Goal: Task Accomplishment & Management: Manage account settings

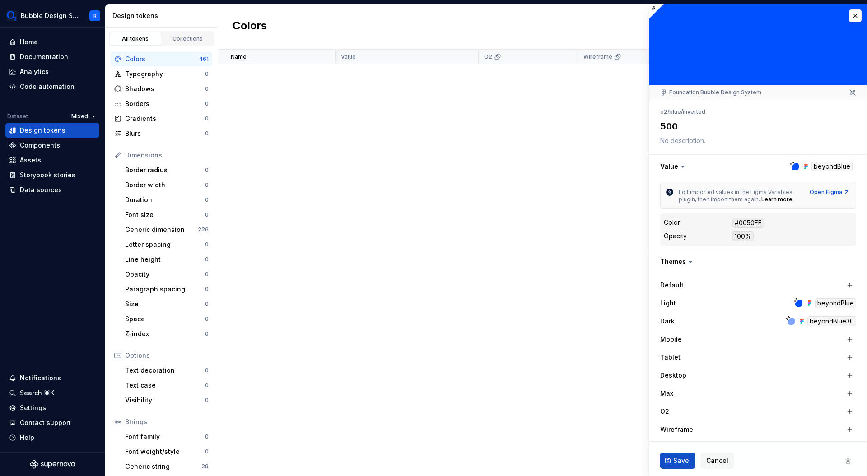
type textarea "*"
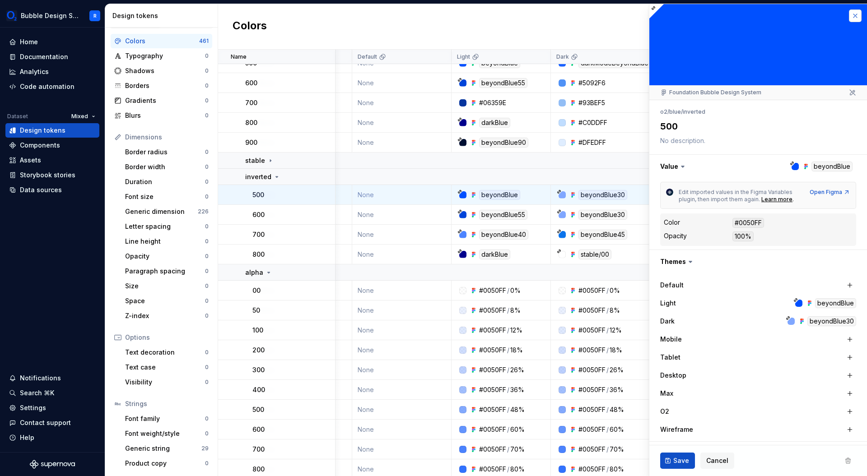
click at [850, 18] on button "button" at bounding box center [855, 15] width 13 height 13
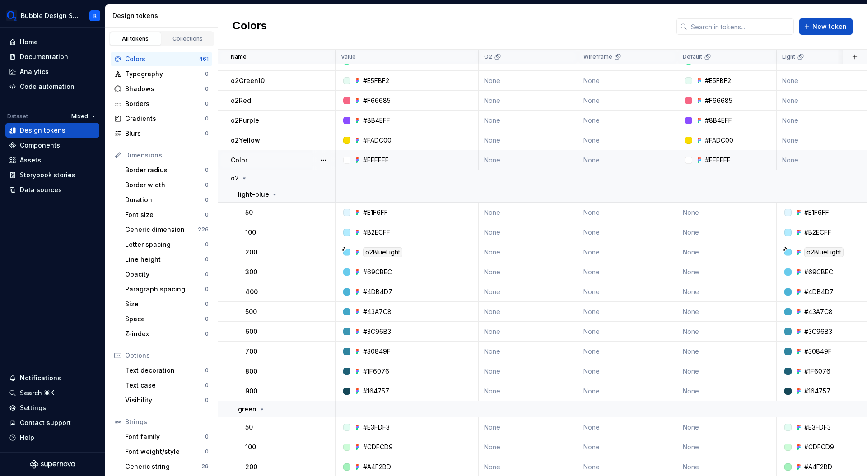
scroll to position [311, 0]
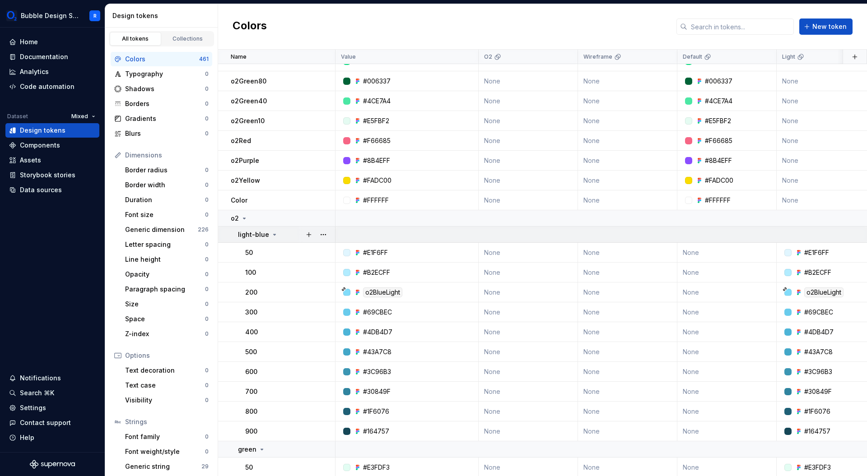
click at [243, 233] on p "light-blue" at bounding box center [253, 234] width 31 height 9
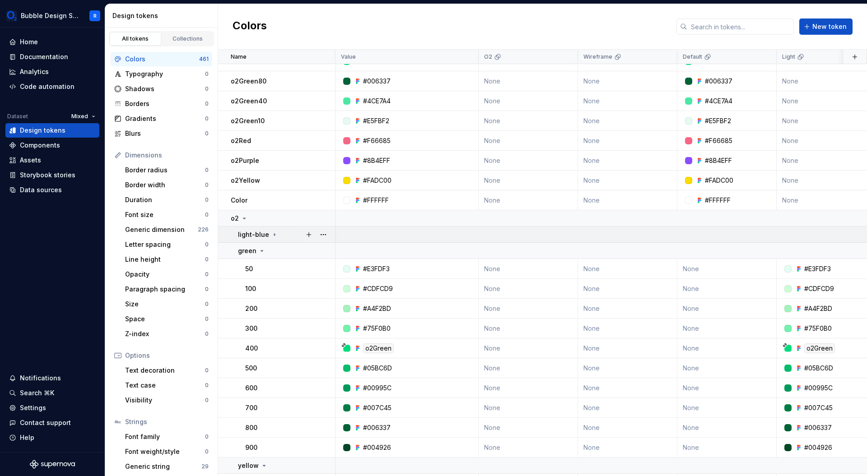
click at [262, 235] on p "light-blue" at bounding box center [253, 234] width 31 height 9
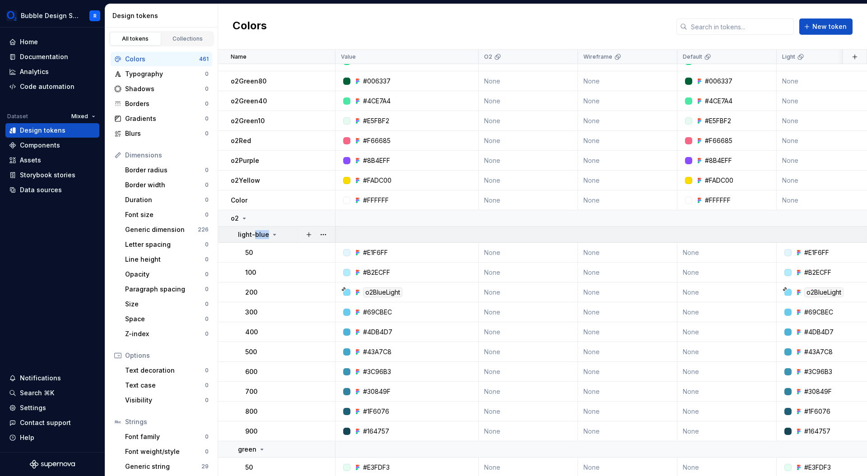
click at [262, 235] on p "light-blue" at bounding box center [253, 234] width 31 height 9
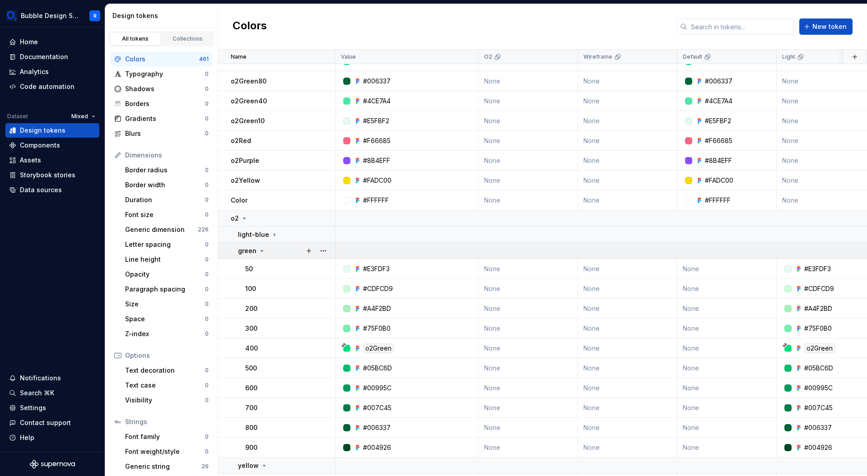
click at [252, 249] on p "green" at bounding box center [247, 250] width 19 height 9
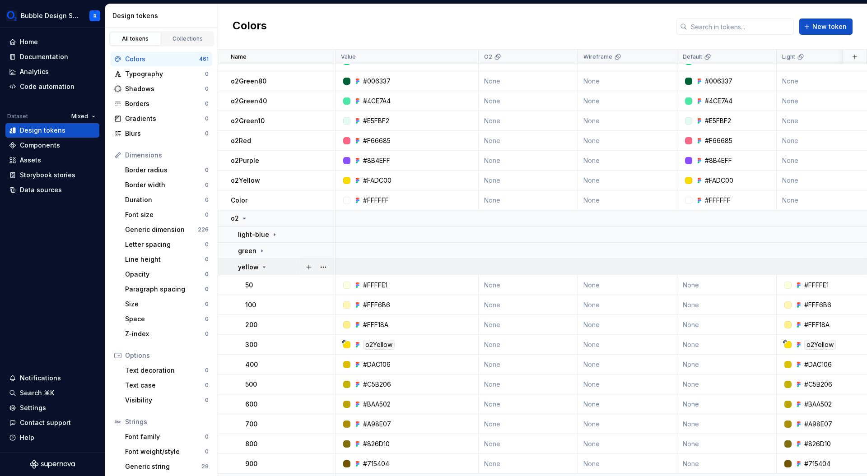
click at [253, 264] on p "yellow" at bounding box center [248, 267] width 21 height 9
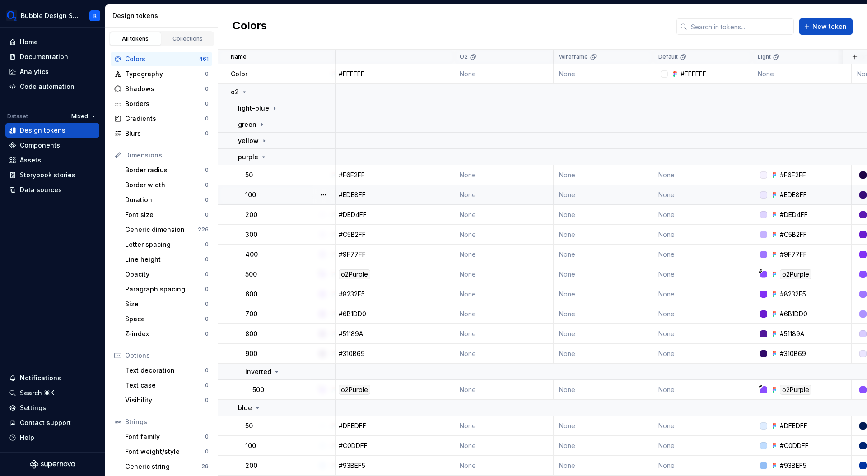
scroll to position [437, 0]
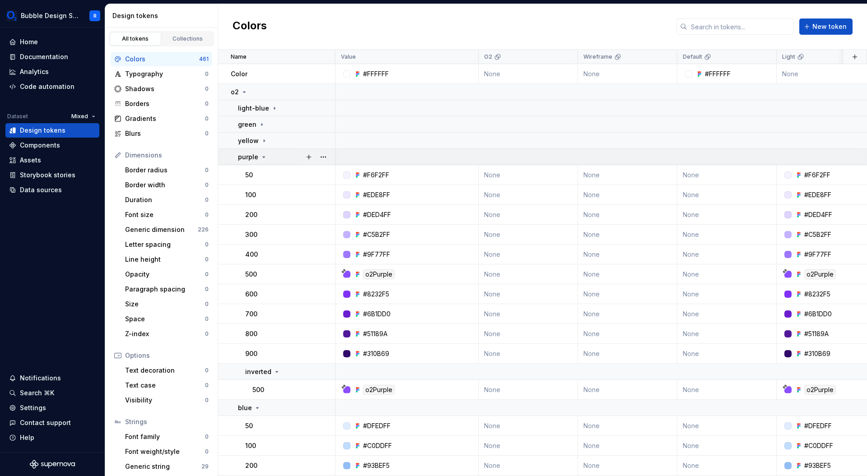
click at [257, 161] on p "purple" at bounding box center [248, 157] width 20 height 9
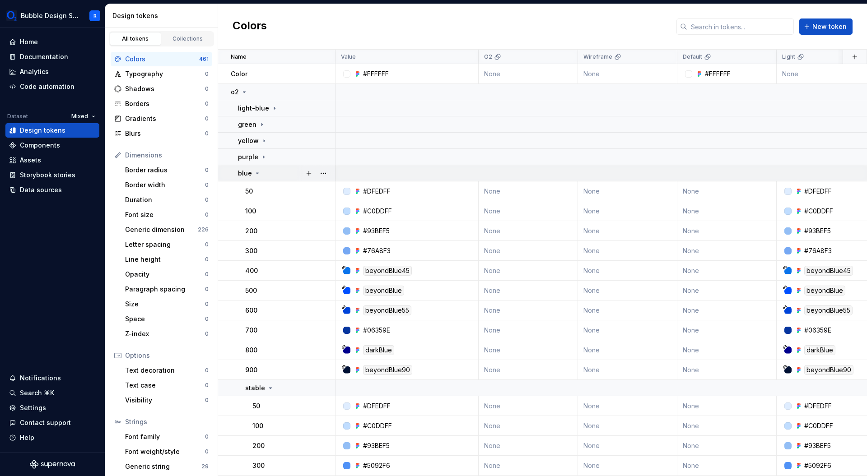
click at [258, 178] on td "blue" at bounding box center [276, 173] width 117 height 16
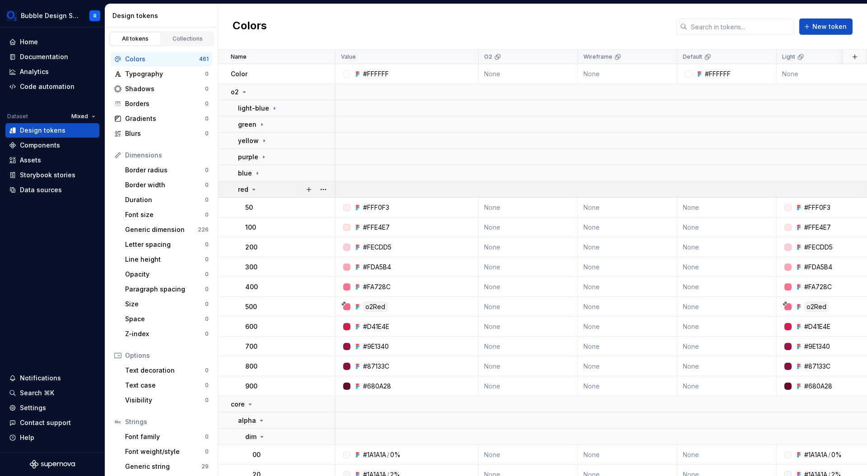
click at [249, 193] on div "red" at bounding box center [247, 189] width 19 height 9
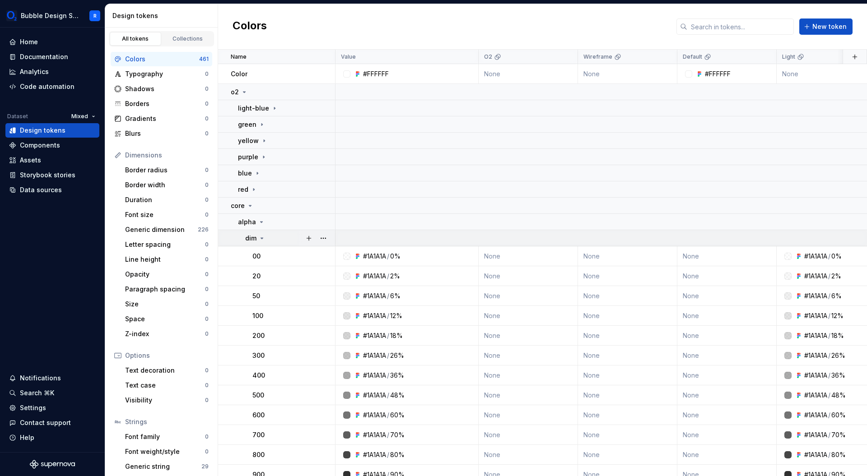
click at [263, 241] on icon at bounding box center [261, 238] width 7 height 7
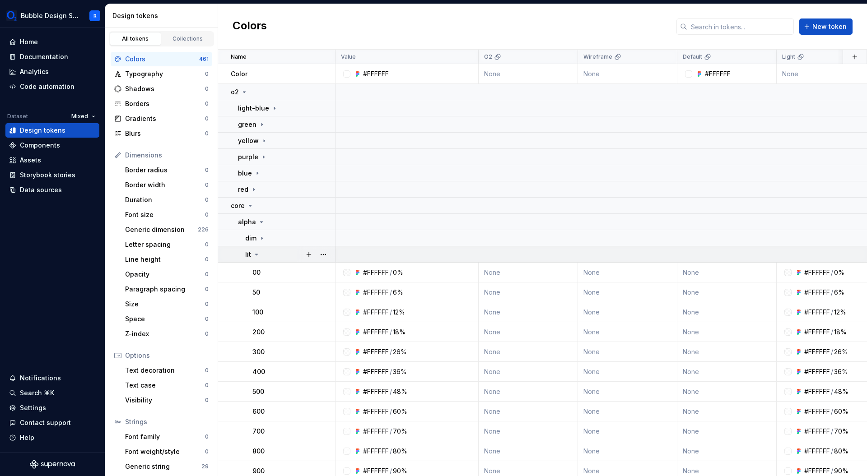
click at [260, 250] on div "lit" at bounding box center [289, 254] width 89 height 9
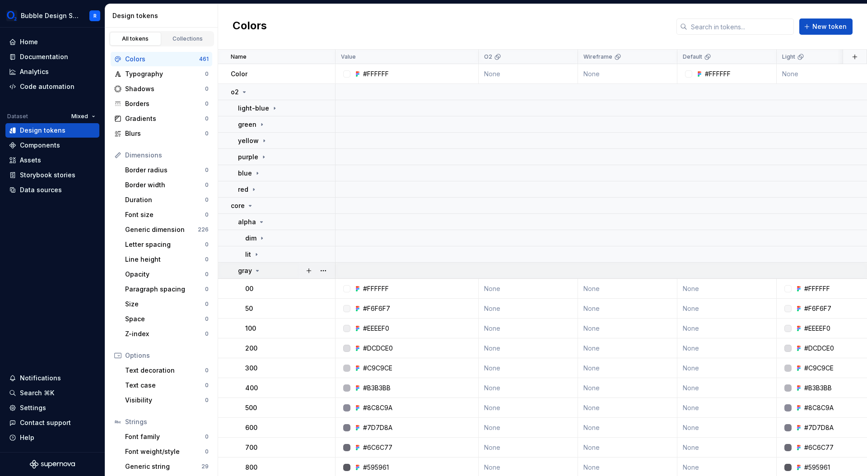
click at [253, 269] on div "gray" at bounding box center [249, 270] width 23 height 9
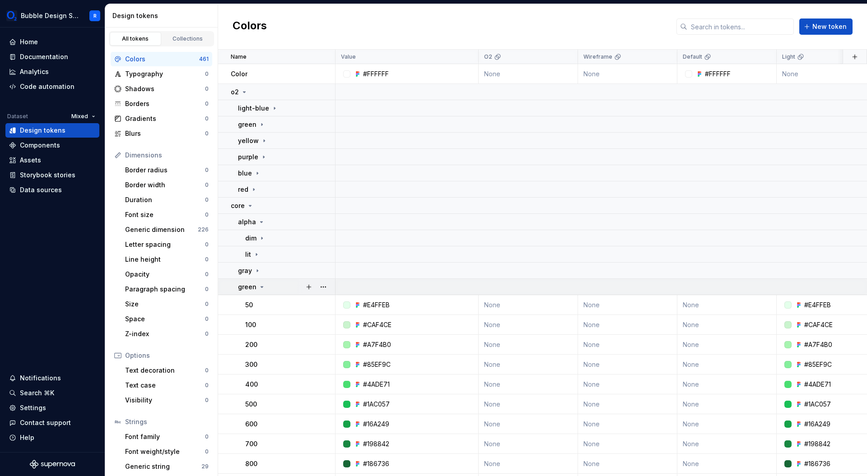
click at [258, 285] on icon at bounding box center [261, 286] width 7 height 7
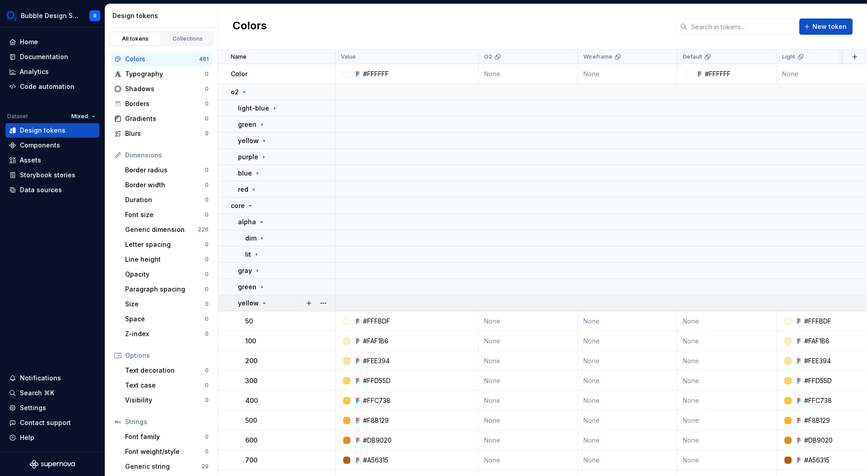
drag, startPoint x: 263, startPoint y: 300, endPoint x: 277, endPoint y: 302, distance: 14.5
click at [263, 301] on icon at bounding box center [263, 303] width 7 height 7
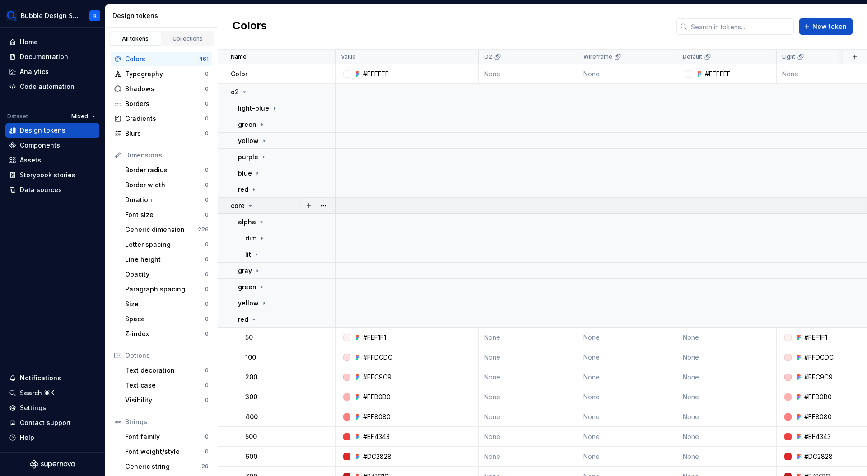
click at [270, 210] on div "core" at bounding box center [283, 205] width 104 height 9
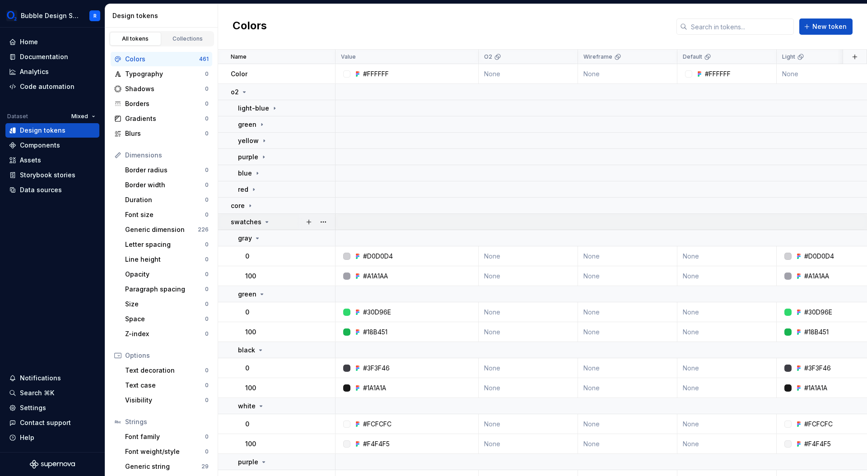
click at [266, 222] on icon at bounding box center [267, 222] width 2 height 1
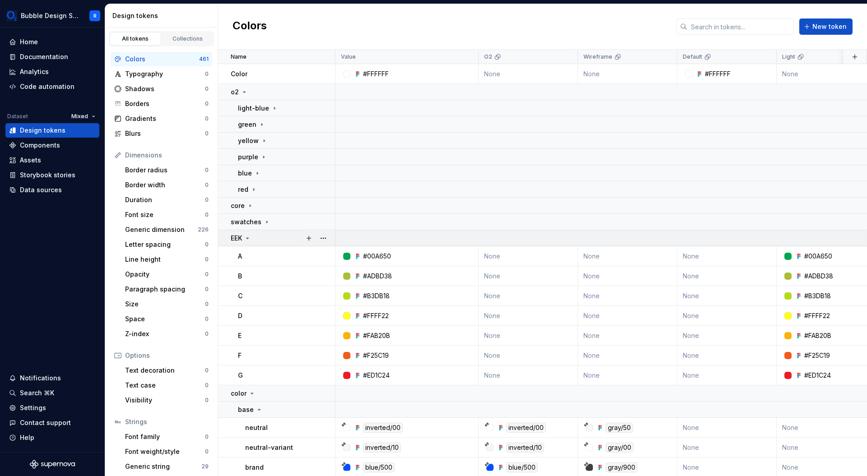
click at [260, 235] on div "EEK" at bounding box center [283, 238] width 104 height 9
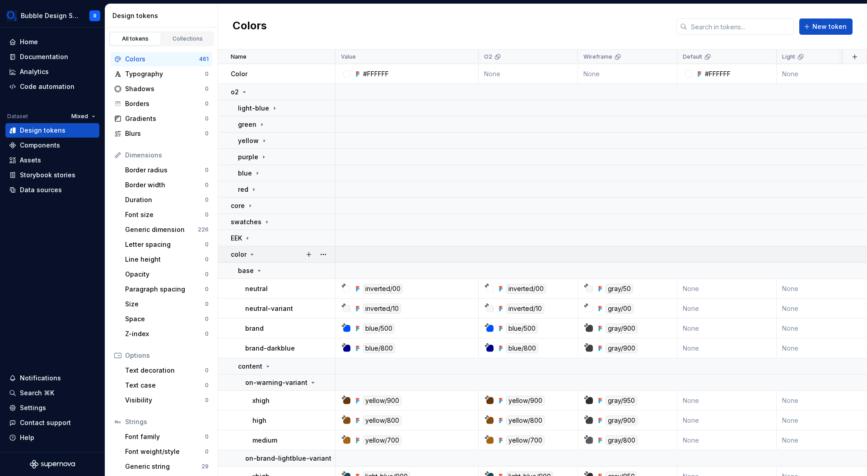
click at [255, 255] on div "color" at bounding box center [283, 254] width 104 height 9
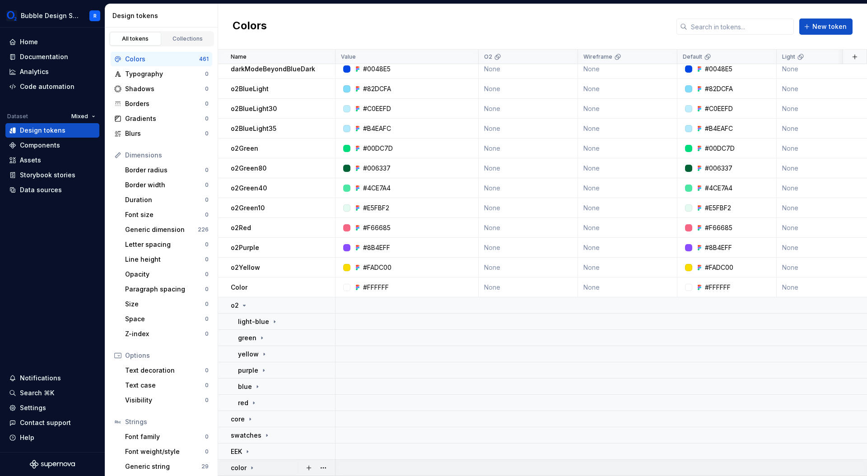
click at [241, 464] on p "color" at bounding box center [239, 468] width 16 height 9
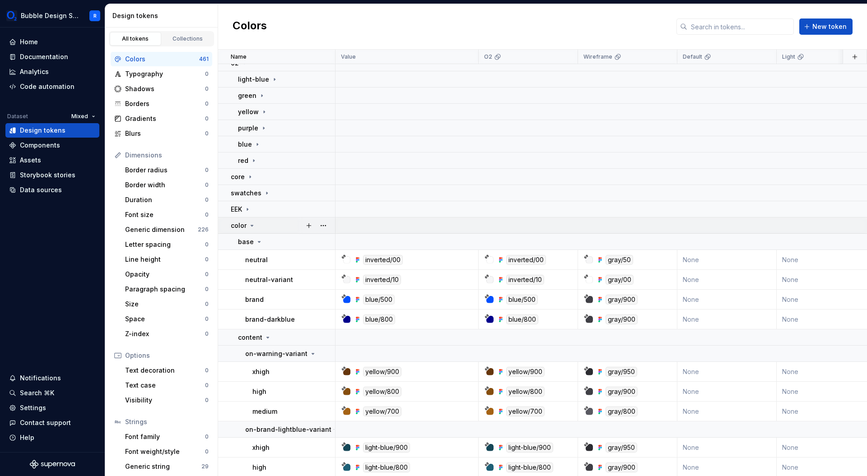
scroll to position [426, 0]
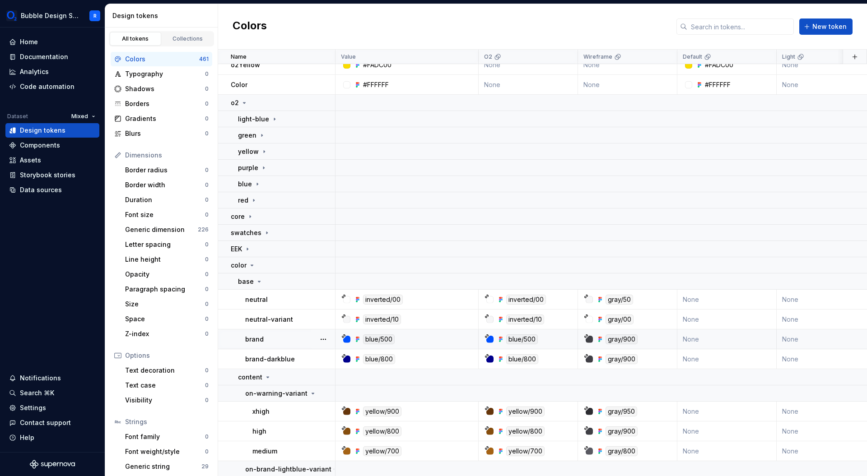
click at [529, 342] on div "blue/500" at bounding box center [522, 339] width 32 height 10
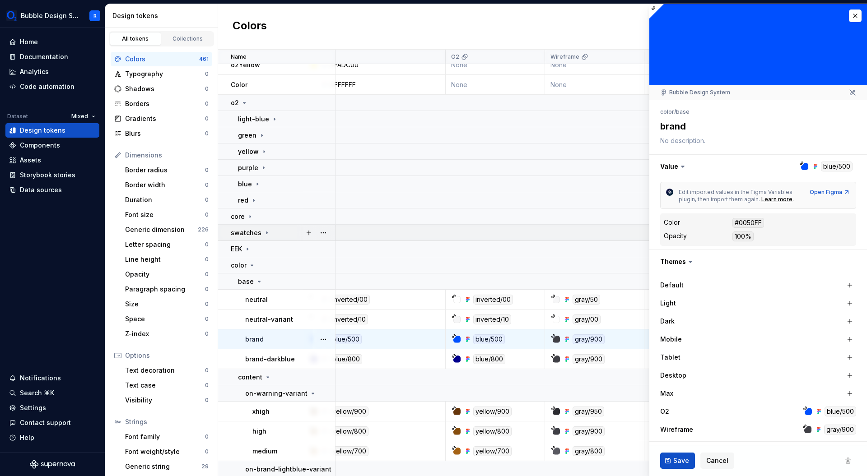
scroll to position [426, 0]
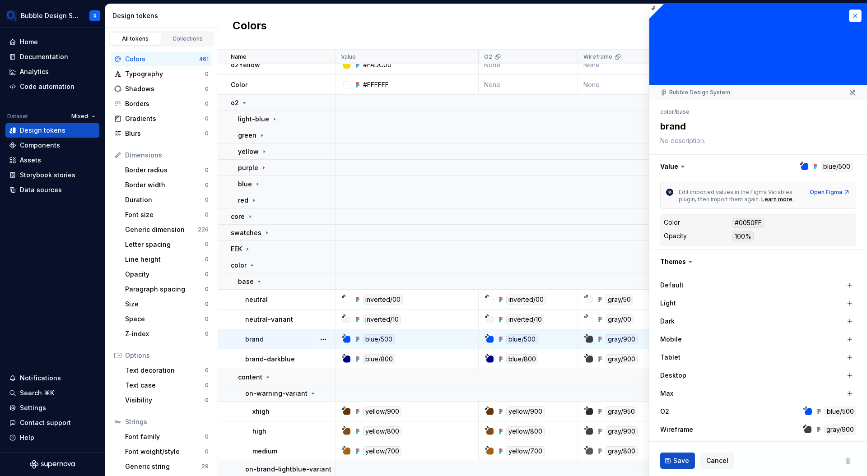
click at [849, 16] on button "button" at bounding box center [855, 15] width 13 height 13
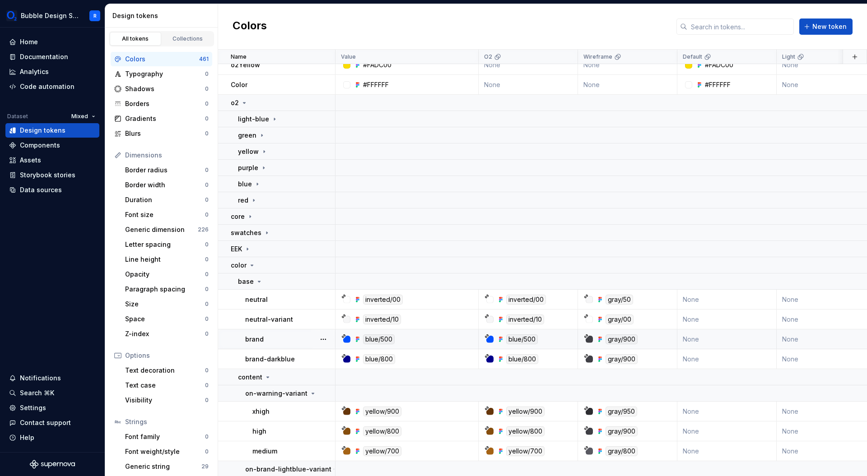
click at [506, 335] on div "blue/500" at bounding box center [517, 339] width 41 height 10
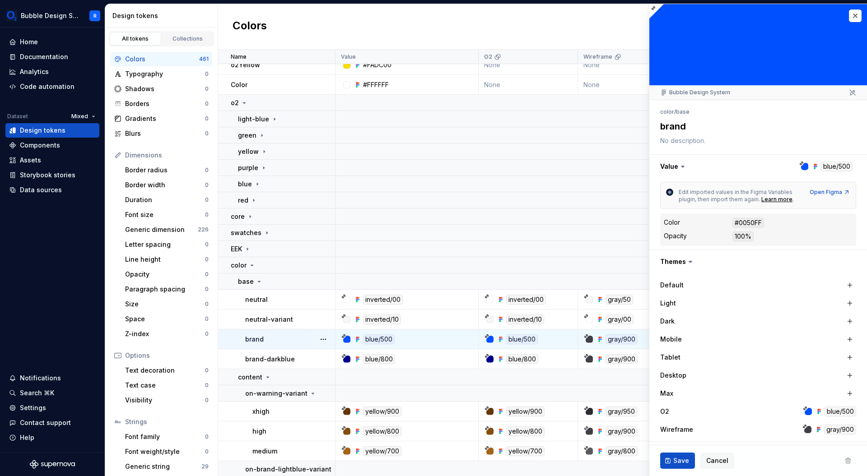
type textarea "*"
click at [838, 413] on div "blue/500" at bounding box center [840, 412] width 32 height 10
click at [825, 414] on div "blue/500" at bounding box center [840, 412] width 32 height 10
click at [832, 170] on button "button" at bounding box center [758, 166] width 218 height 23
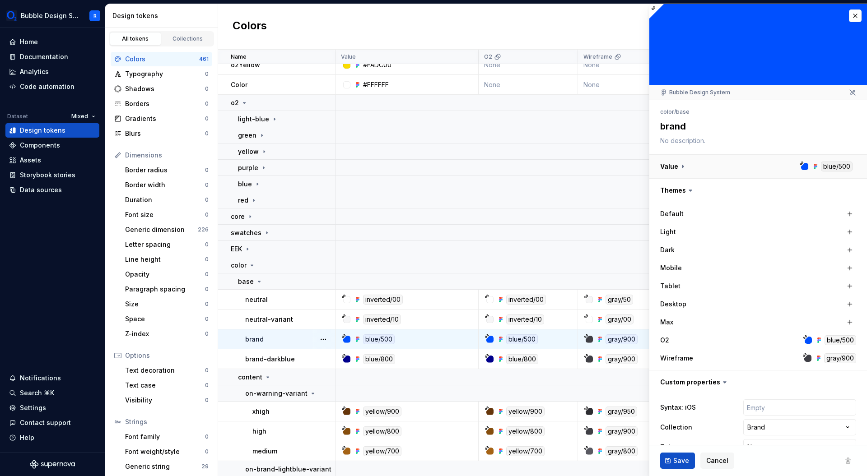
click at [832, 170] on button "button" at bounding box center [758, 166] width 218 height 23
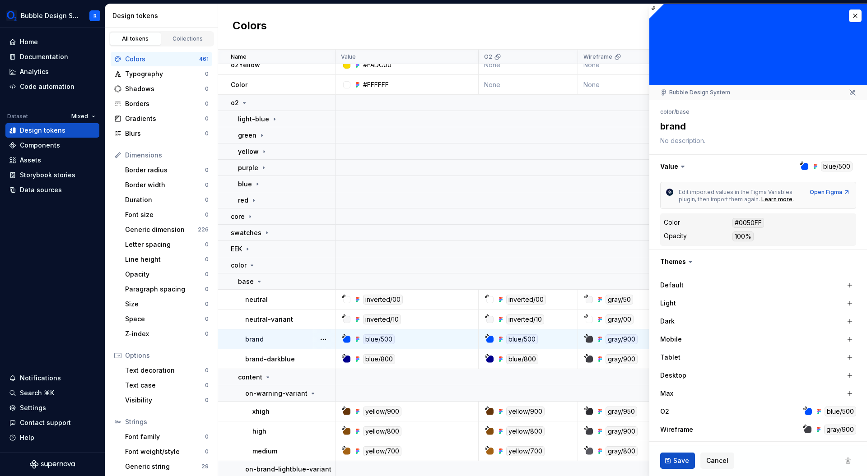
click at [801, 167] on div at bounding box center [804, 166] width 7 height 7
click at [808, 167] on button "button" at bounding box center [758, 166] width 218 height 23
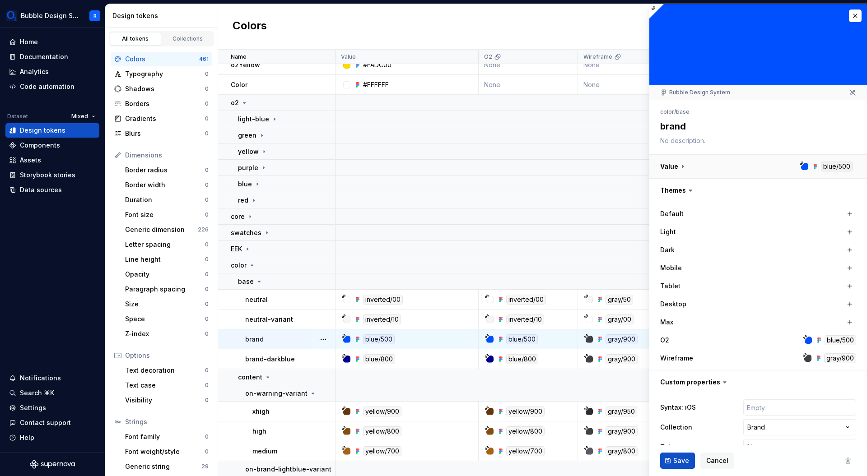
click at [808, 167] on button "button" at bounding box center [758, 166] width 218 height 23
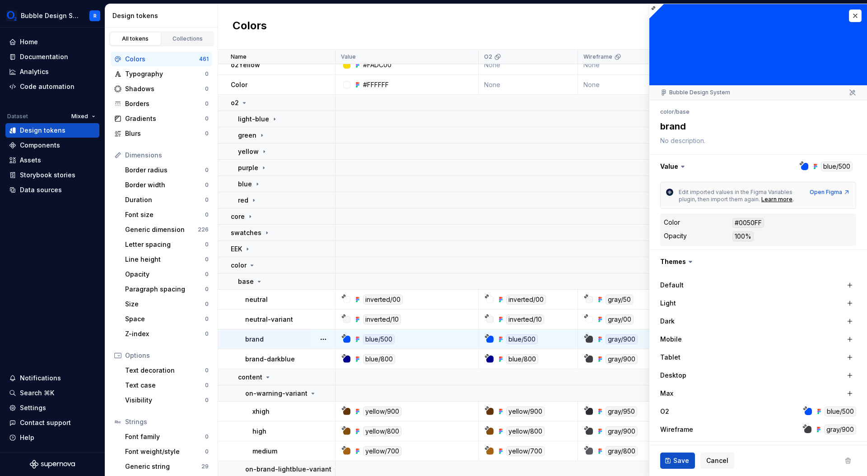
click at [801, 168] on div at bounding box center [804, 166] width 7 height 7
click at [749, 226] on div "#0050FF" at bounding box center [748, 223] width 32 height 10
click at [852, 14] on button "button" at bounding box center [855, 15] width 13 height 13
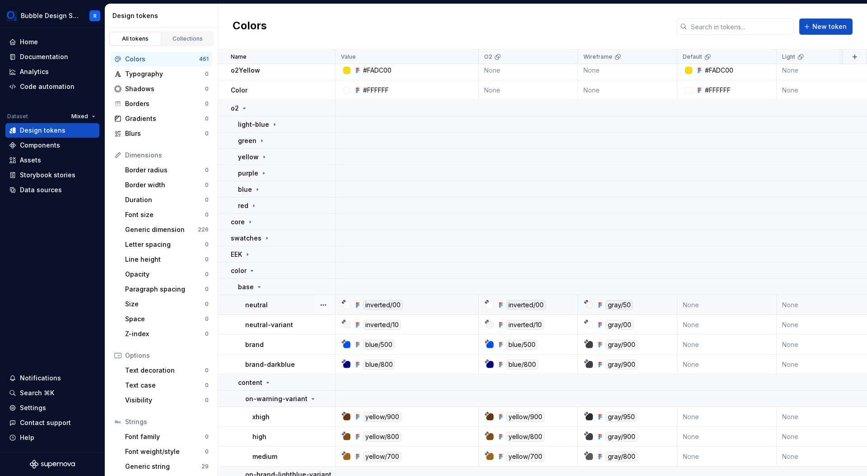
scroll to position [444, 0]
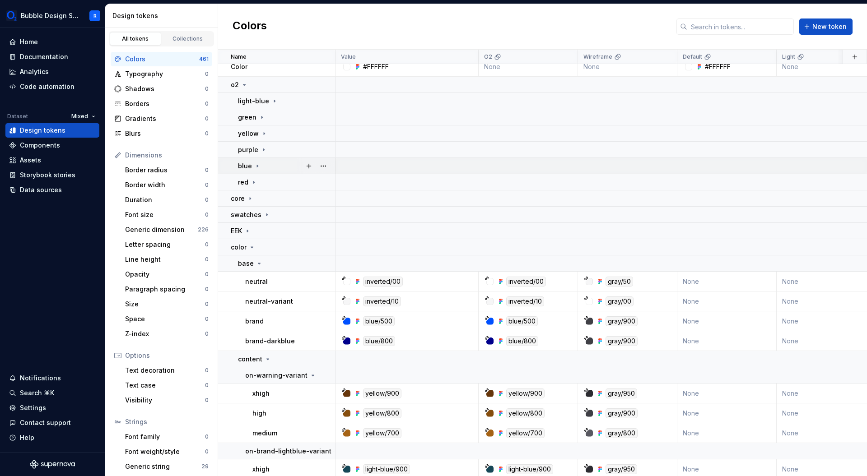
click at [279, 163] on div "blue" at bounding box center [286, 166] width 97 height 9
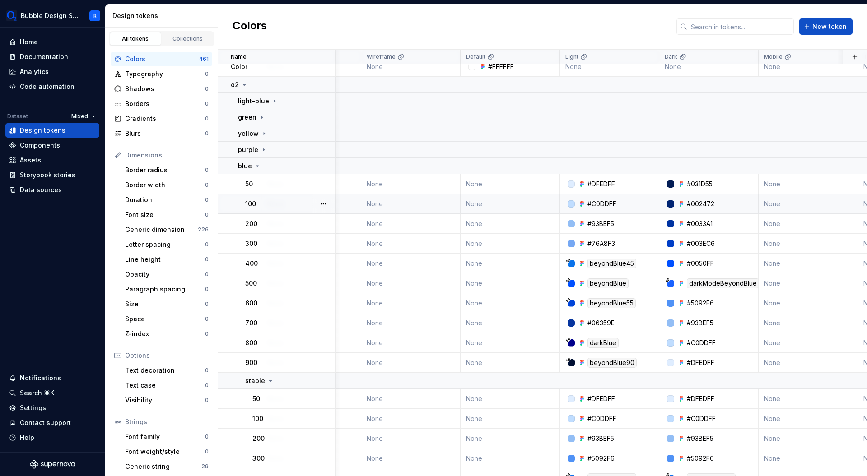
scroll to position [444, 163]
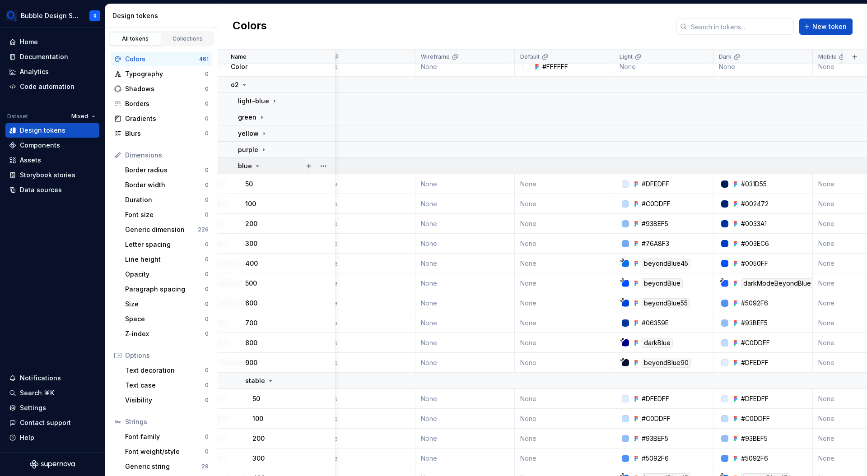
click at [265, 168] on div "blue" at bounding box center [286, 166] width 97 height 9
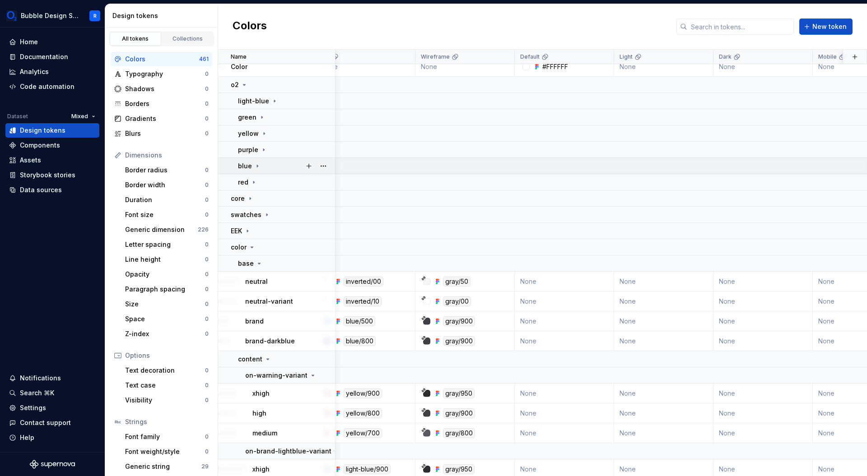
click at [270, 165] on div "blue" at bounding box center [286, 166] width 97 height 9
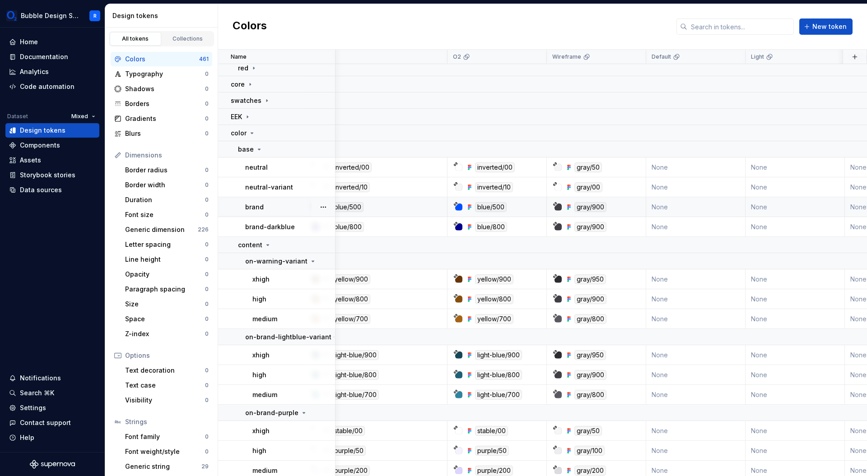
scroll to position [1537, 0]
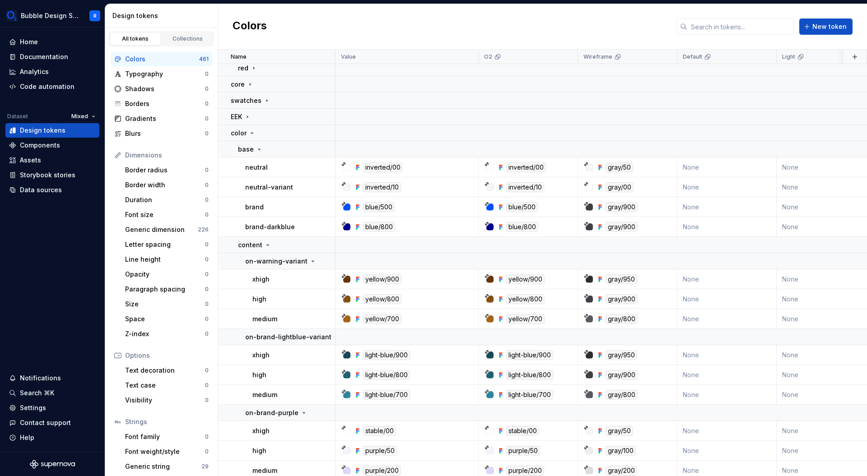
click at [437, 31] on div "Colors New token" at bounding box center [542, 27] width 649 height 46
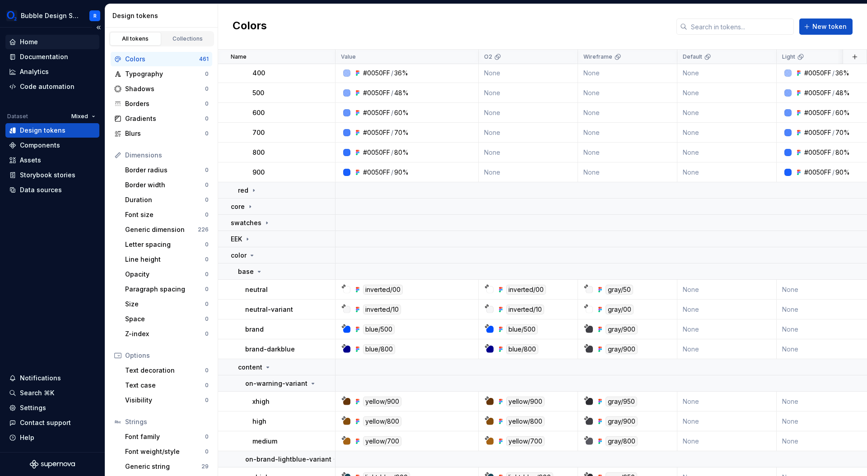
scroll to position [1411, 0]
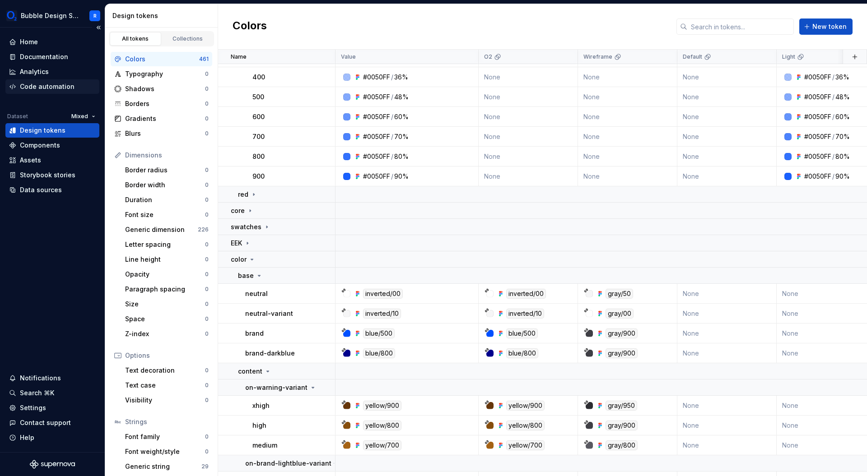
click at [53, 91] on div "Code automation" at bounding box center [52, 86] width 94 height 14
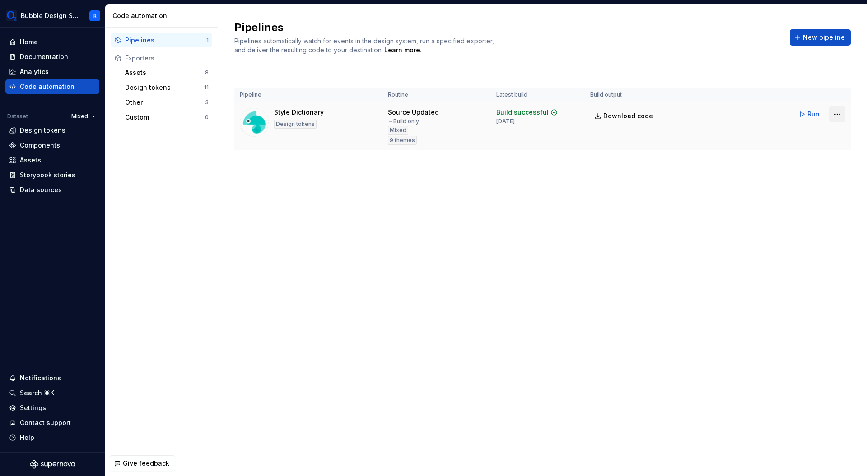
click at [841, 118] on html "Bubble Design System R Home Documentation Analytics Code automation Dataset Mix…" at bounding box center [433, 238] width 867 height 476
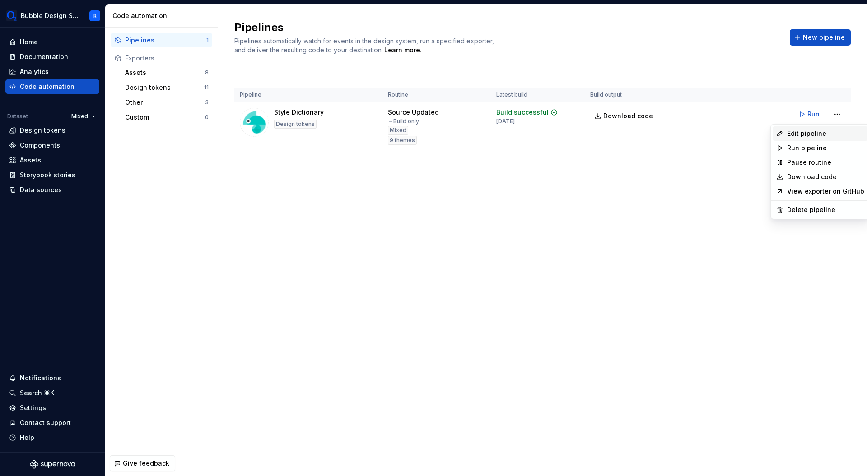
click at [835, 136] on div "Edit pipeline" at bounding box center [825, 133] width 77 height 9
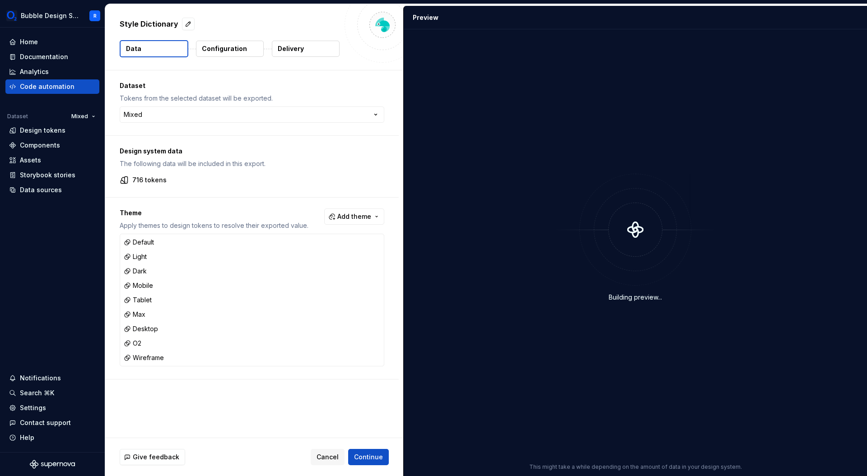
click at [230, 47] on p "Configuration" at bounding box center [224, 48] width 45 height 9
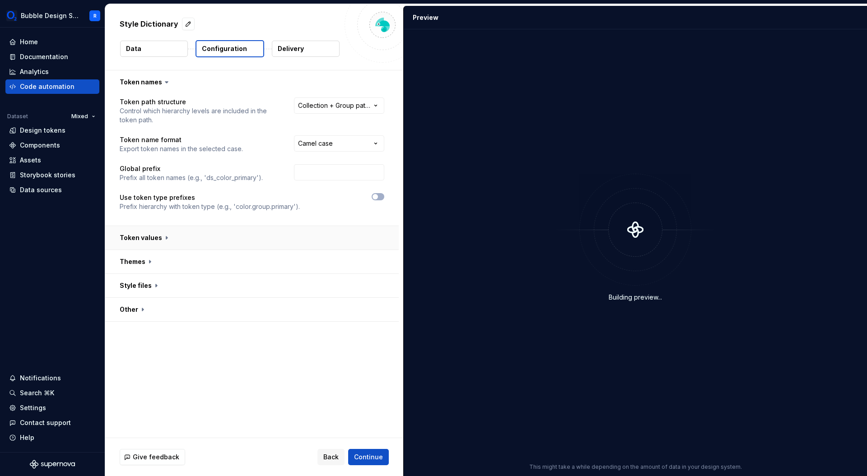
click at [176, 236] on button "button" at bounding box center [251, 237] width 293 height 23
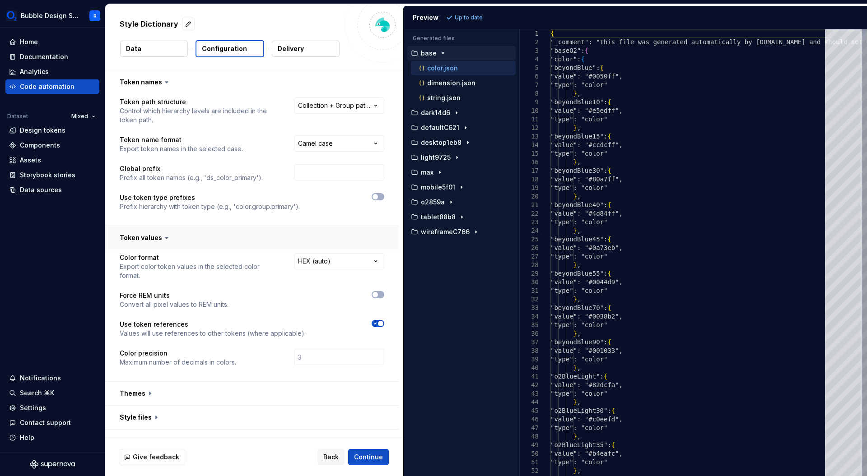
scroll to position [16, 0]
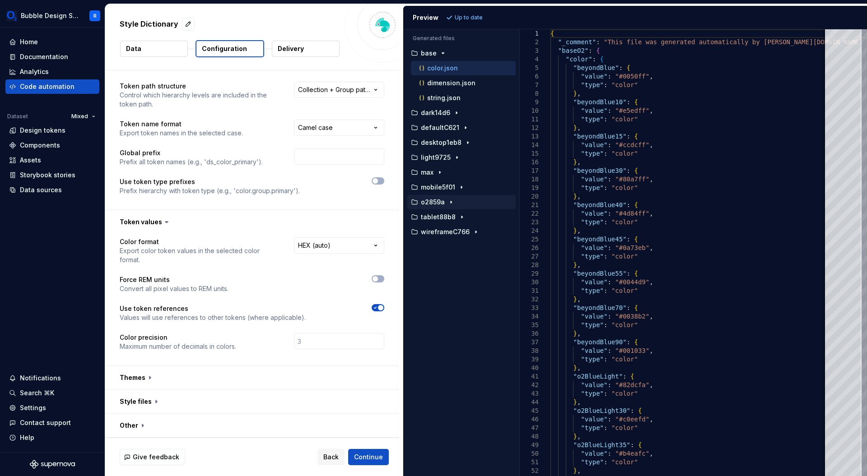
click at [455, 200] on div "button" at bounding box center [451, 202] width 11 height 7
click at [457, 218] on div "color.json" at bounding box center [466, 217] width 98 height 9
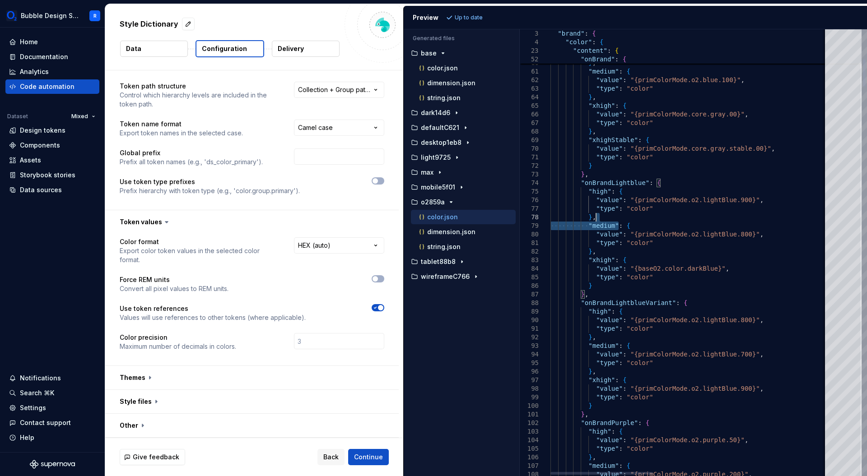
scroll to position [0, 0]
drag, startPoint x: 618, startPoint y: 222, endPoint x: 557, endPoint y: 193, distance: 68.0
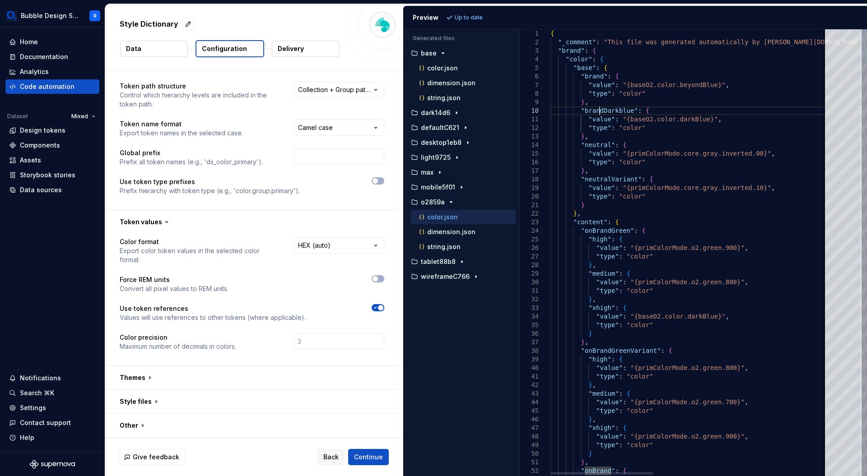
click at [546, 76] on div at bounding box center [545, 76] width 12 height 9
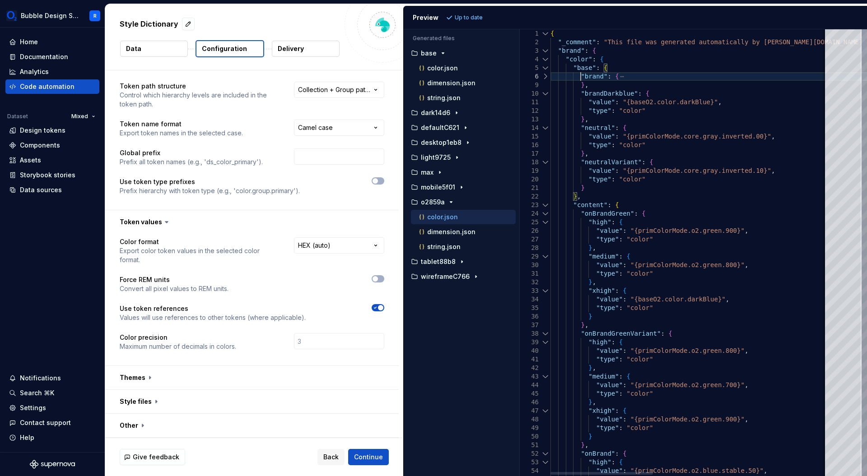
click at [545, 95] on div at bounding box center [545, 93] width 12 height 9
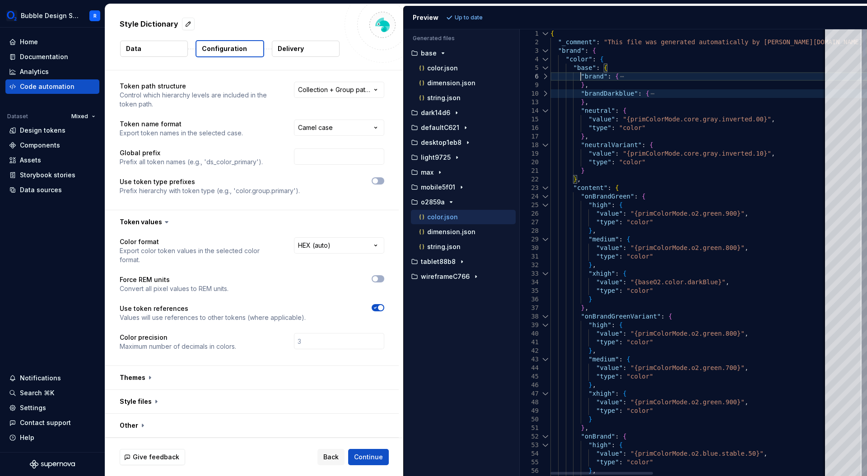
click at [547, 76] on div at bounding box center [545, 76] width 12 height 9
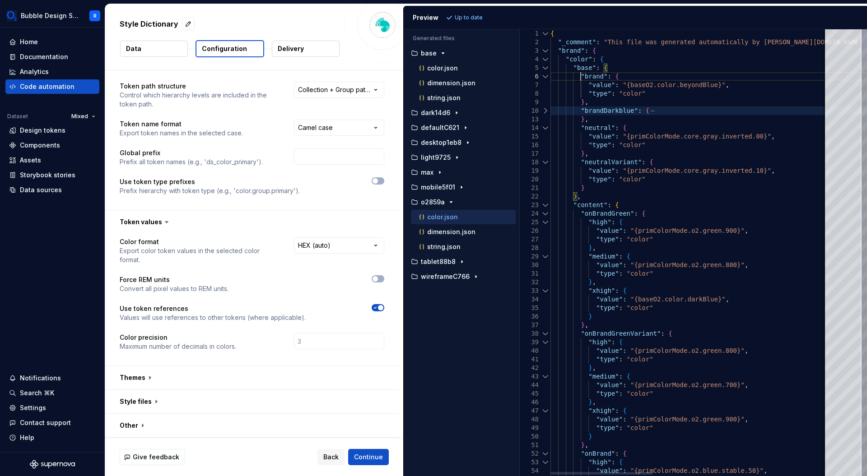
click at [546, 74] on div at bounding box center [545, 76] width 12 height 9
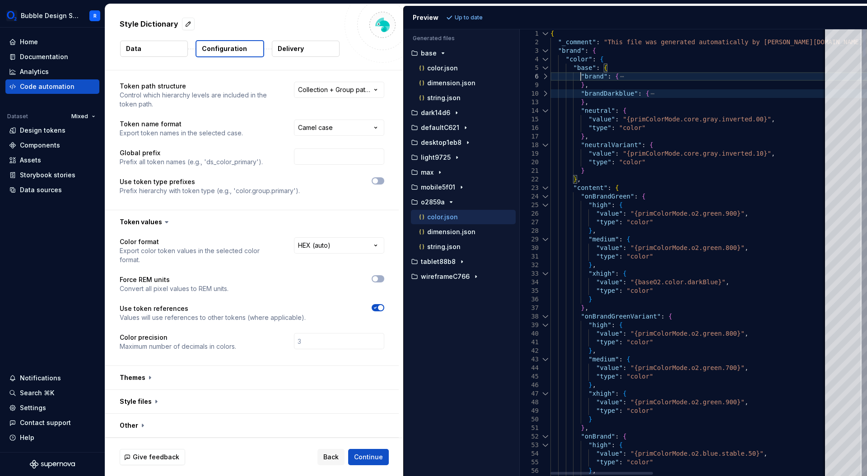
click at [545, 72] on div at bounding box center [545, 76] width 12 height 9
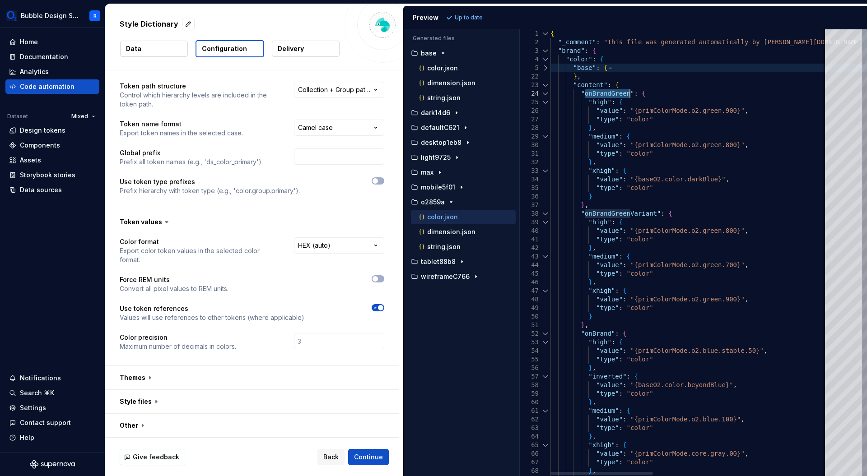
drag, startPoint x: 585, startPoint y: 96, endPoint x: 630, endPoint y: 96, distance: 44.7
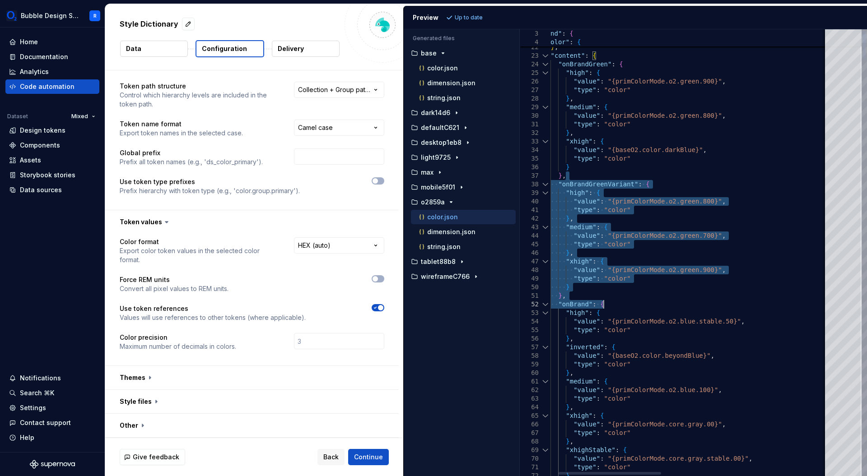
drag, startPoint x: 672, startPoint y: 175, endPoint x: 652, endPoint y: 305, distance: 131.5
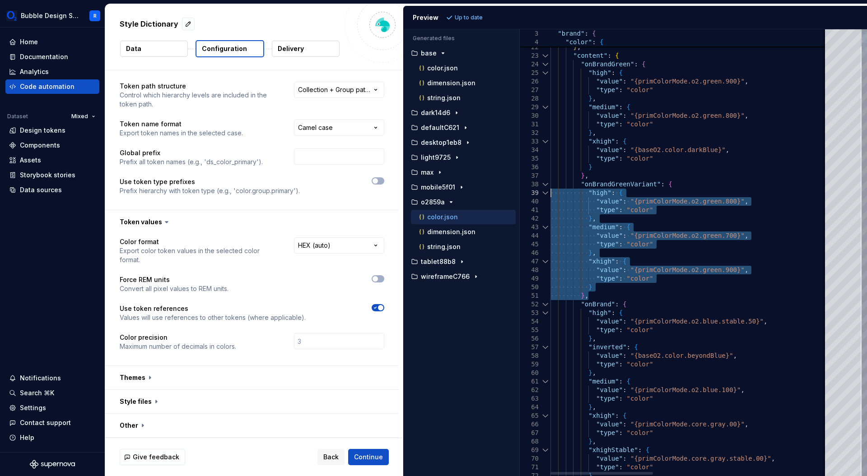
drag, startPoint x: 625, startPoint y: 299, endPoint x: 538, endPoint y: 187, distance: 142.2
drag, startPoint x: 596, startPoint y: 297, endPoint x: 536, endPoint y: 182, distance: 129.6
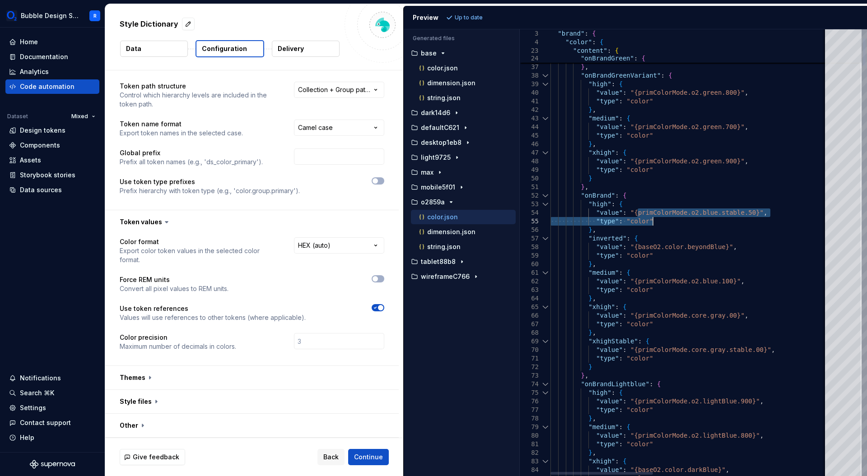
drag, startPoint x: 636, startPoint y: 215, endPoint x: 654, endPoint y: 224, distance: 20.0
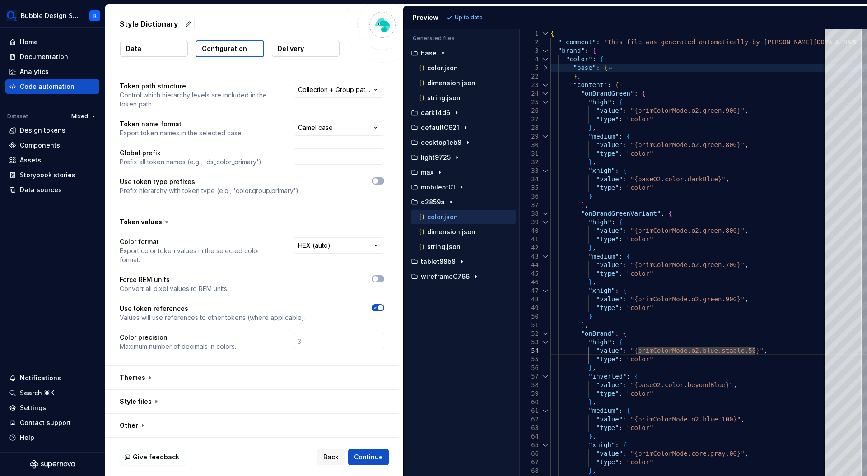
click at [255, 7] on div "Style Dictionary Data Configuration Delivery" at bounding box center [254, 37] width 298 height 66
click at [544, 95] on div at bounding box center [545, 93] width 12 height 9
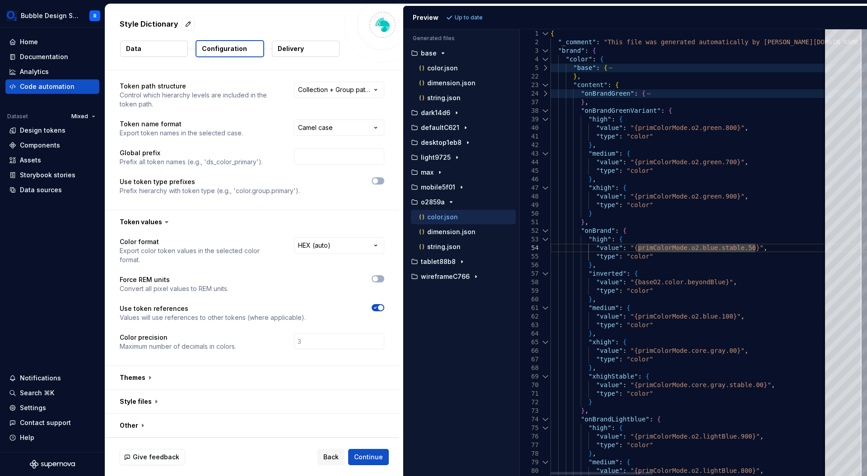
click at [546, 111] on div at bounding box center [545, 111] width 12 height 9
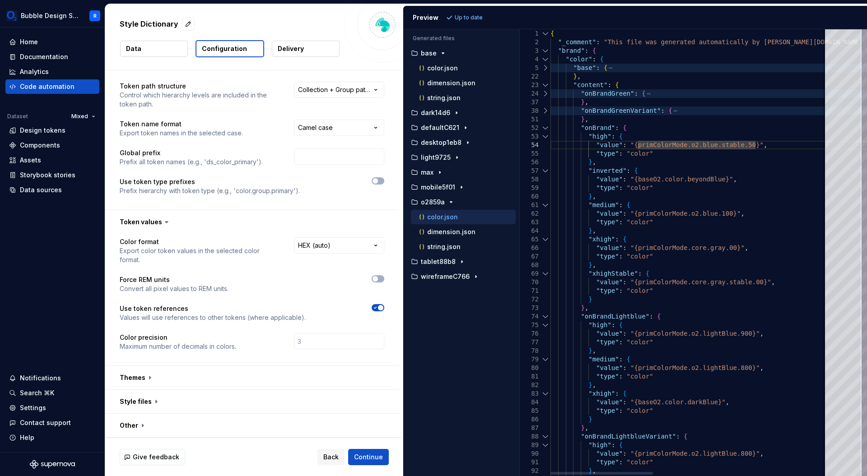
click at [545, 124] on div at bounding box center [545, 128] width 12 height 9
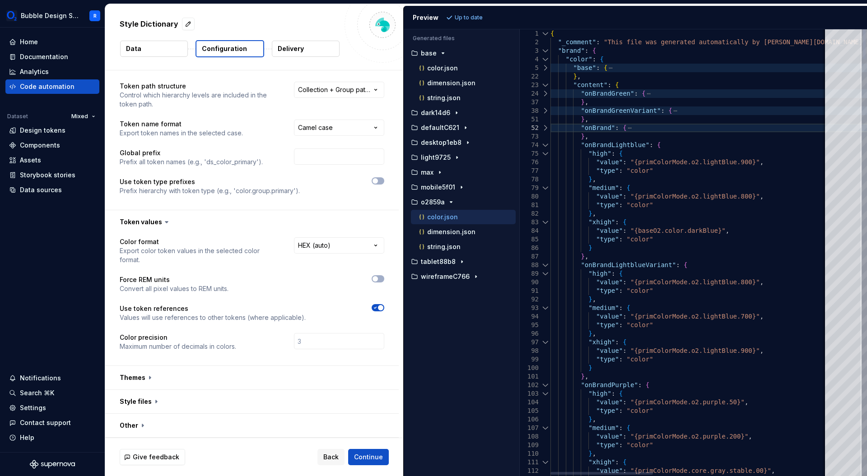
click at [547, 144] on div at bounding box center [545, 145] width 12 height 9
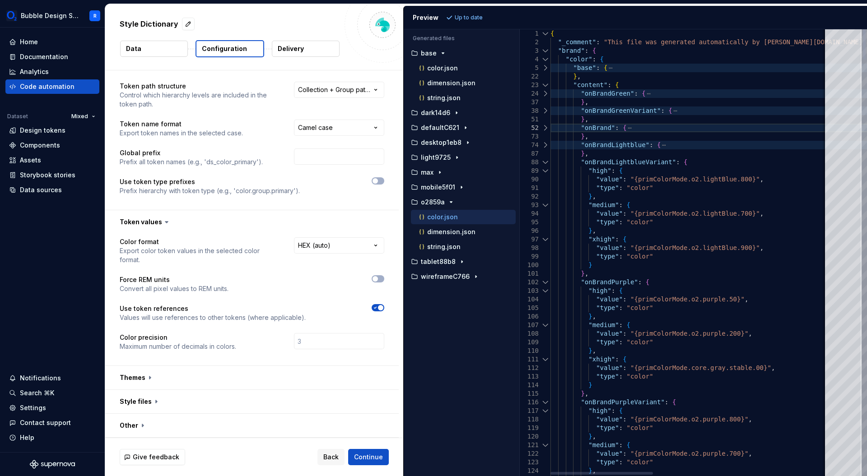
click at [548, 163] on div at bounding box center [545, 162] width 12 height 9
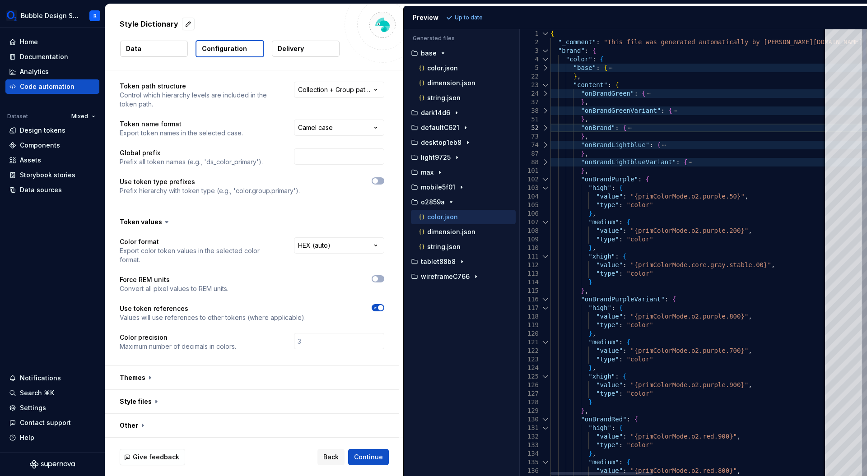
click at [544, 184] on div at bounding box center [545, 188] width 12 height 9
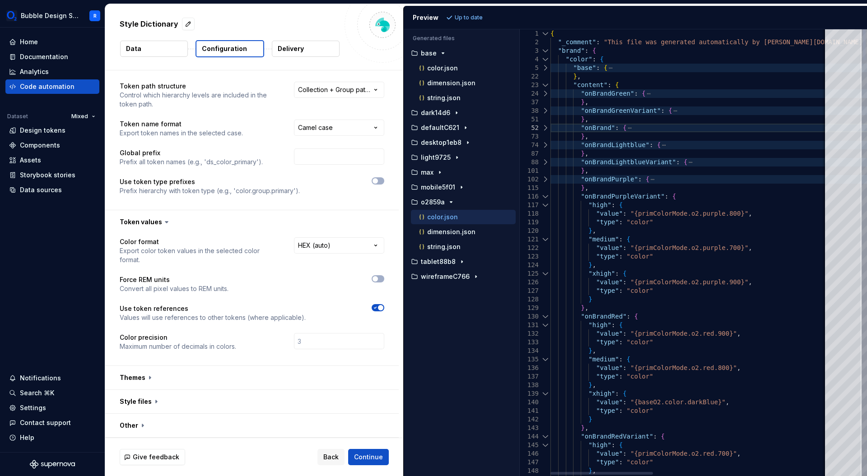
click at [546, 199] on div at bounding box center [545, 196] width 12 height 9
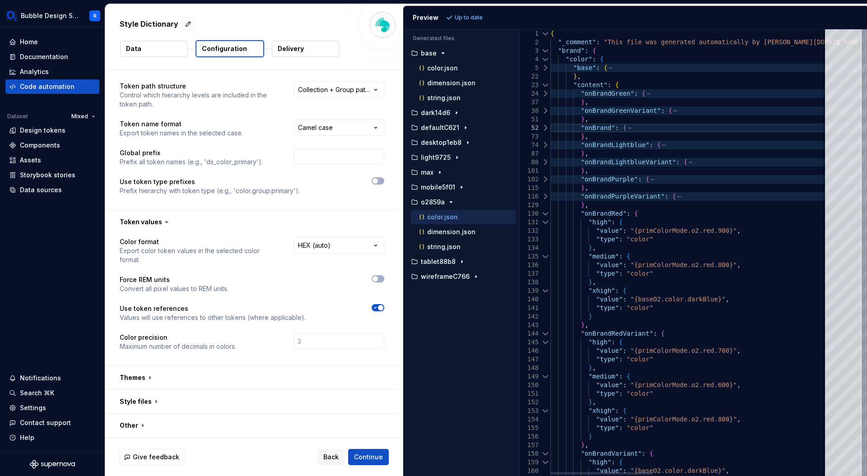
click at [546, 215] on div at bounding box center [545, 213] width 12 height 9
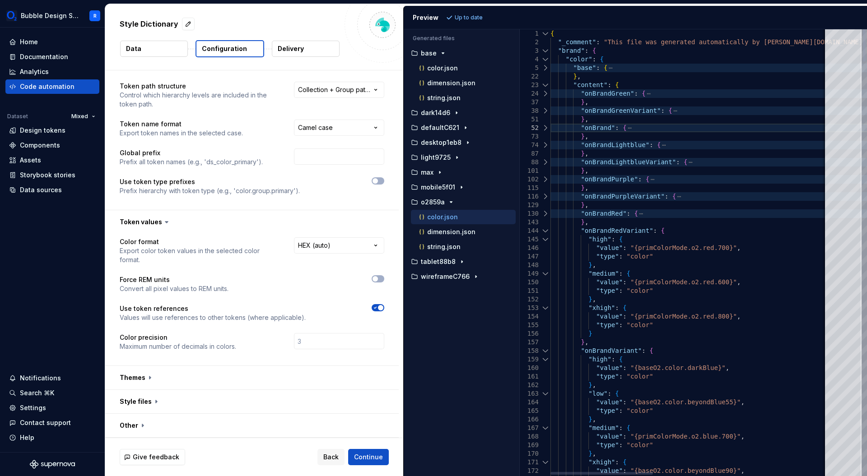
click at [548, 231] on div at bounding box center [545, 231] width 12 height 9
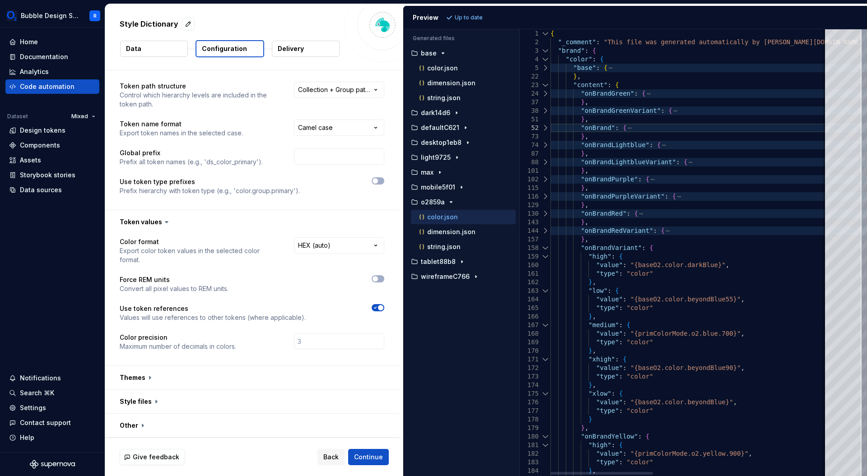
click at [542, 250] on div at bounding box center [545, 248] width 12 height 9
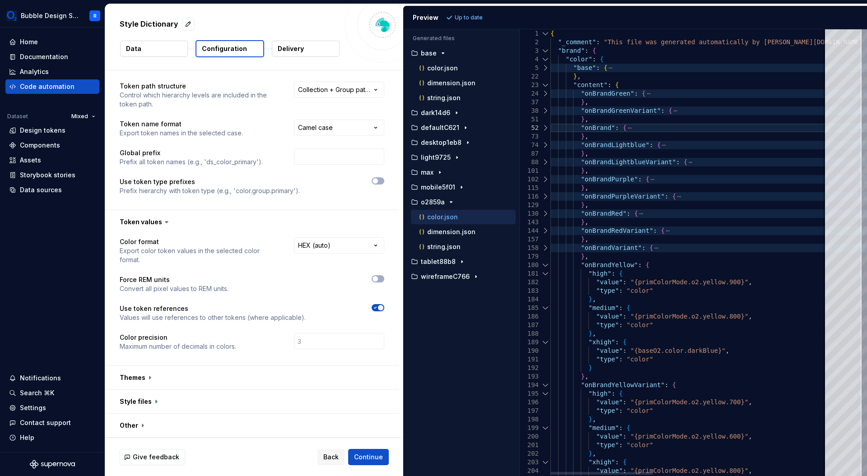
click at [545, 263] on div at bounding box center [545, 265] width 12 height 9
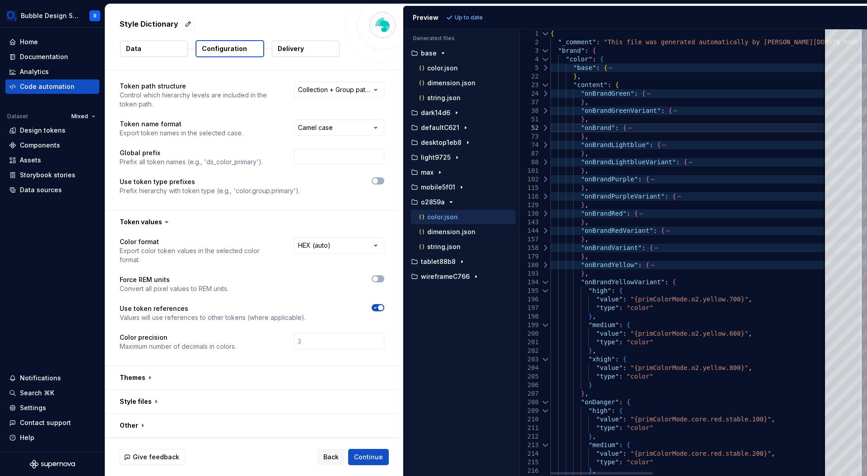
click at [543, 283] on div at bounding box center [545, 282] width 12 height 9
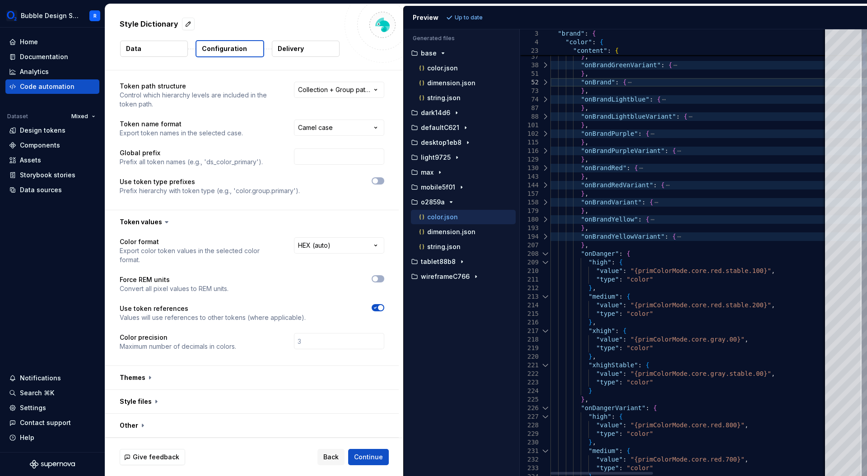
click at [547, 254] on div at bounding box center [545, 254] width 12 height 9
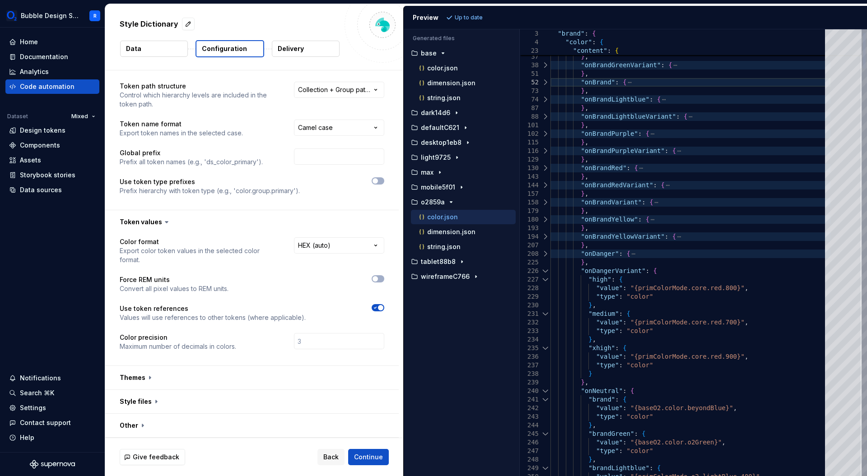
click at [547, 274] on div at bounding box center [545, 271] width 12 height 9
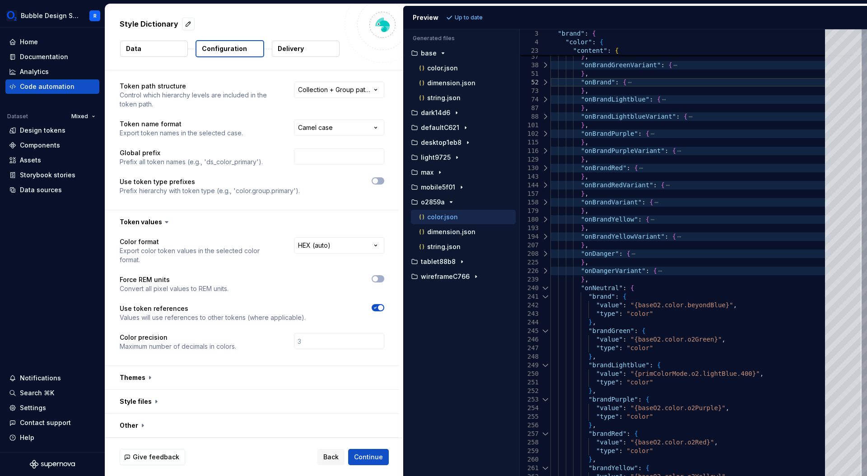
click at [546, 289] on div at bounding box center [545, 288] width 12 height 9
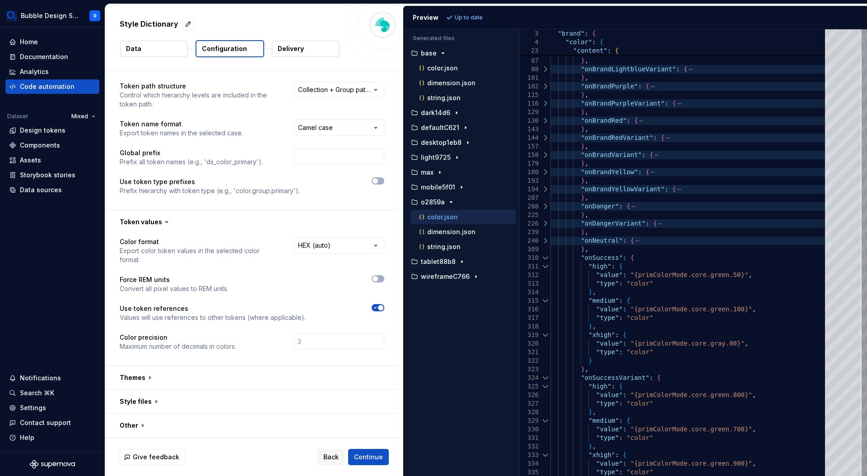
click at [547, 260] on div at bounding box center [545, 258] width 12 height 9
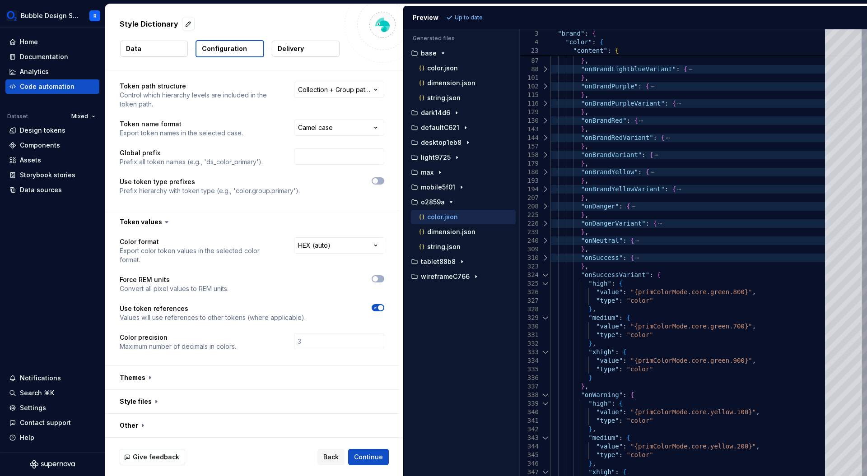
click at [548, 276] on div at bounding box center [545, 275] width 12 height 9
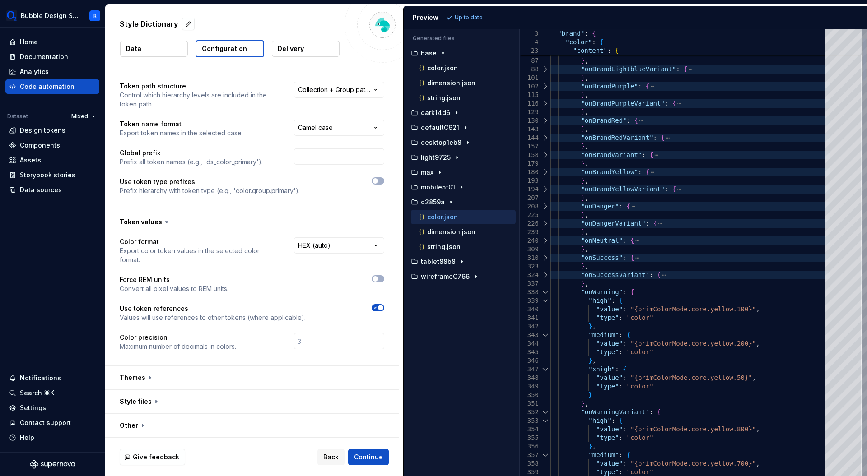
click at [548, 291] on div at bounding box center [545, 292] width 12 height 9
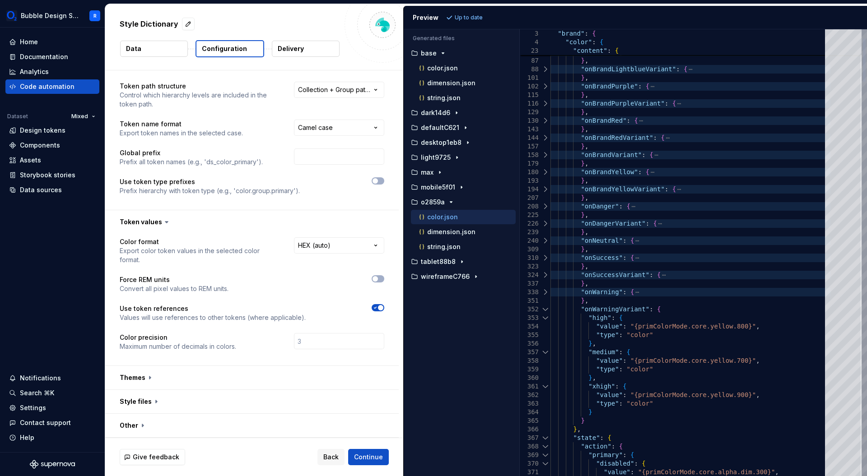
click at [547, 306] on div at bounding box center [545, 309] width 12 height 9
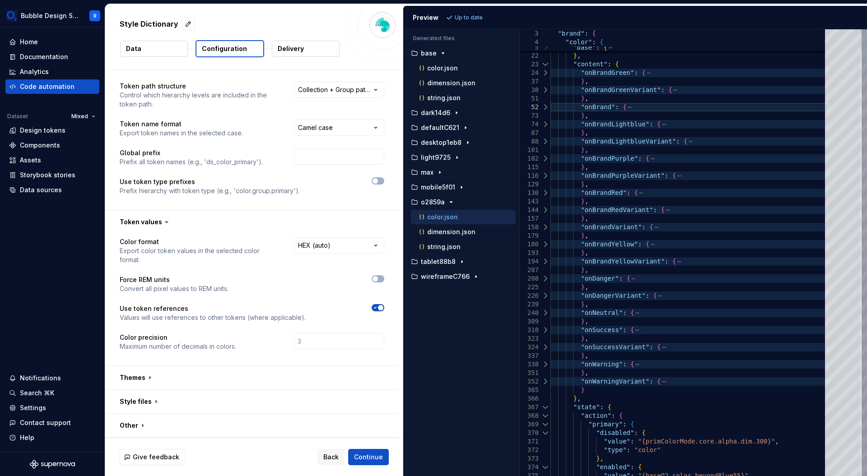
scroll to position [0, 75]
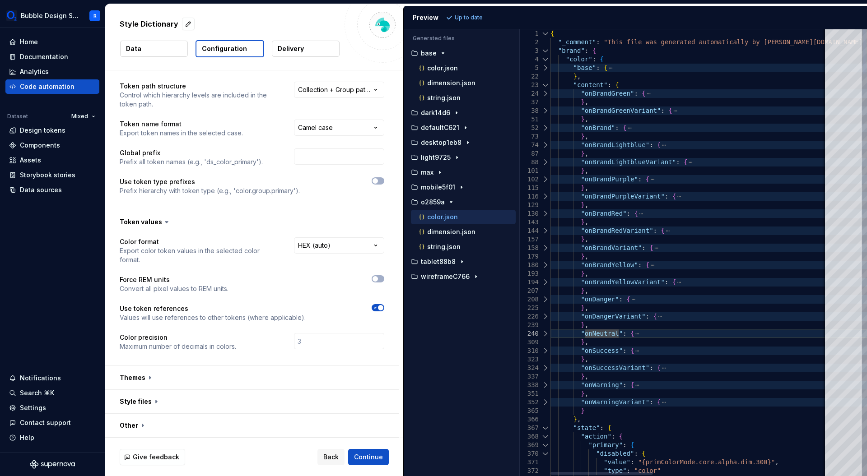
click at [441, 220] on p "color.json" at bounding box center [442, 217] width 31 height 7
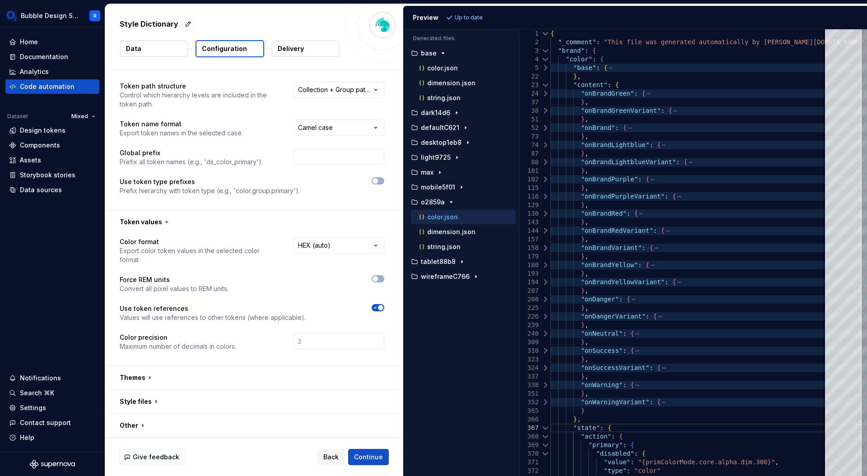
click at [441, 220] on p "color.json" at bounding box center [442, 217] width 31 height 7
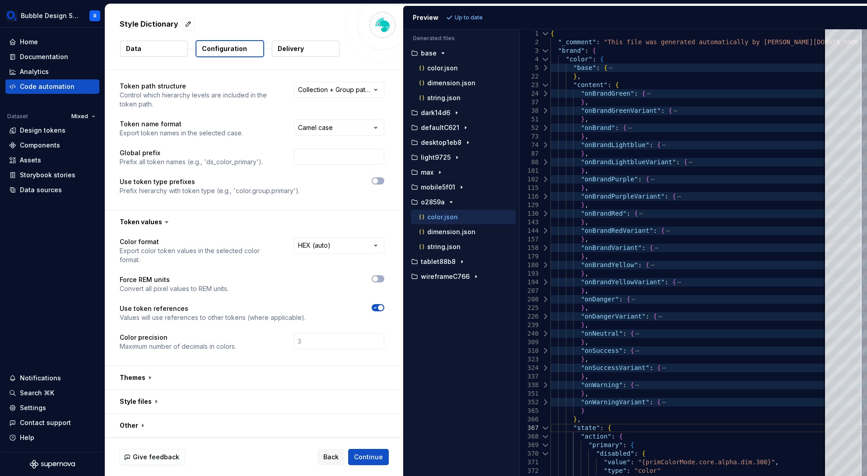
click at [441, 220] on p "color.json" at bounding box center [442, 217] width 31 height 7
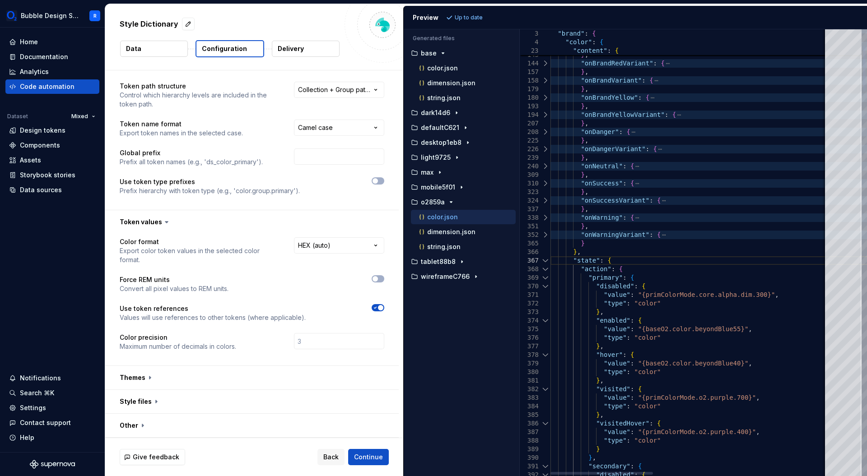
click at [546, 262] on div at bounding box center [545, 260] width 12 height 9
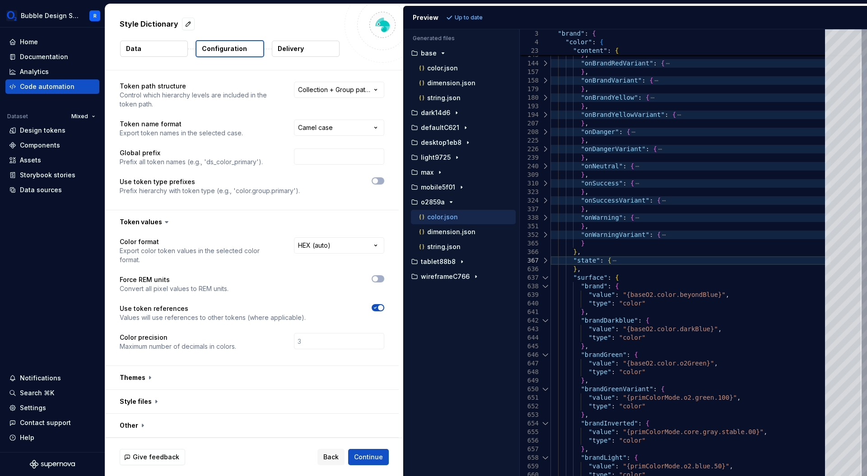
click at [545, 278] on div at bounding box center [545, 278] width 12 height 9
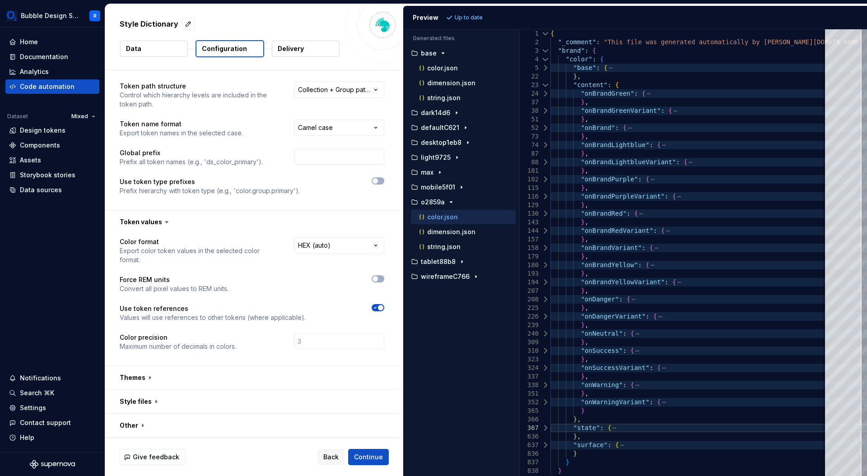
click at [348, 15] on div at bounding box center [382, 25] width 76 height 76
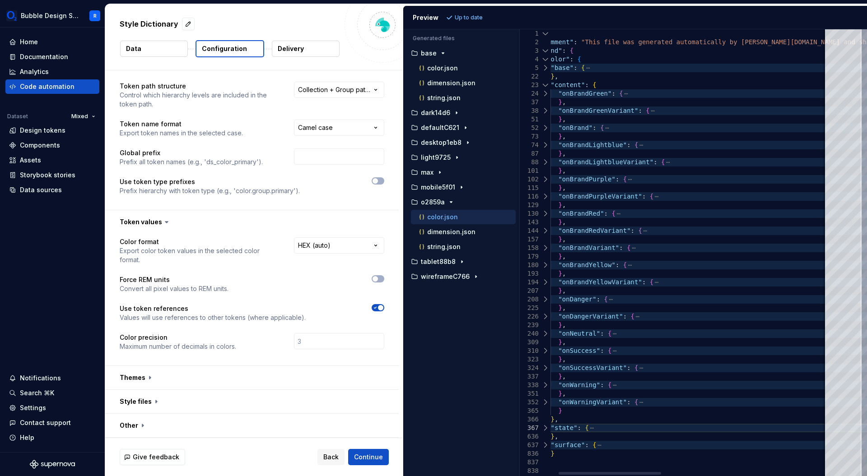
click at [546, 335] on div at bounding box center [545, 334] width 12 height 9
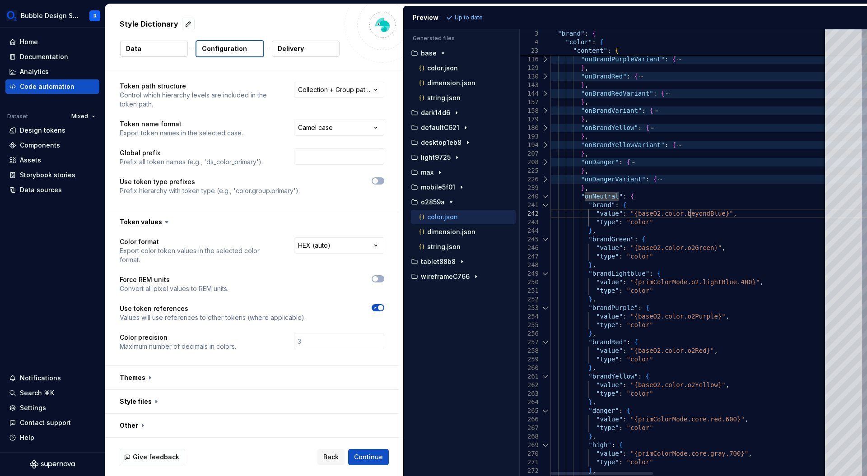
type textarea "**********"
drag, startPoint x: 640, startPoint y: 233, endPoint x: 548, endPoint y: 207, distance: 95.9
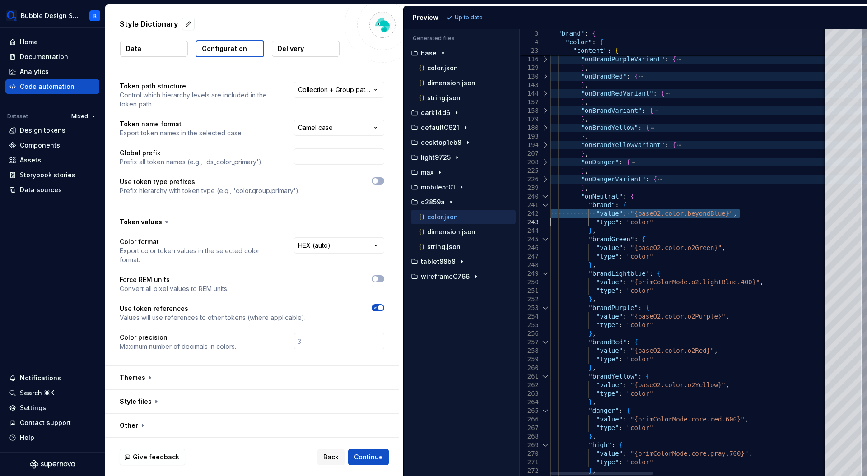
click at [349, 88] on html "**********" at bounding box center [433, 238] width 867 height 476
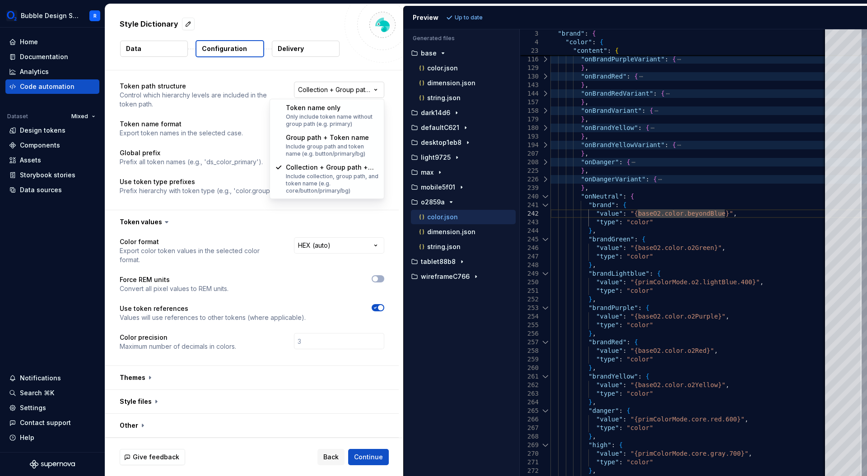
click at [349, 88] on html "**********" at bounding box center [433, 238] width 867 height 476
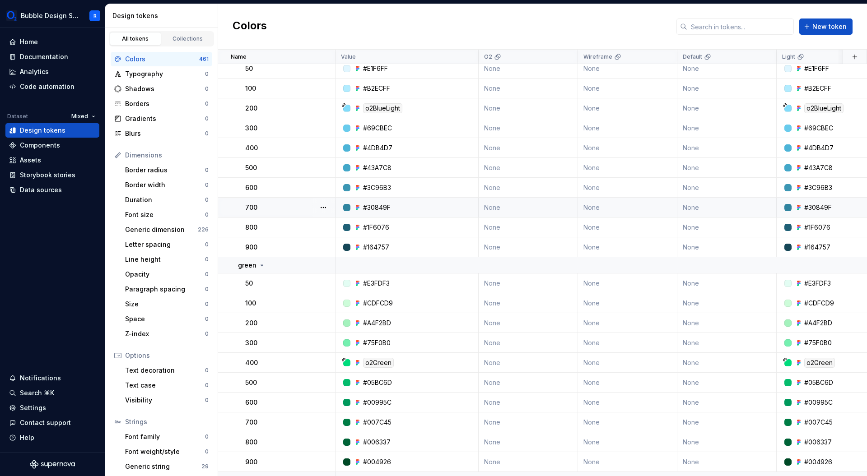
scroll to position [274, 0]
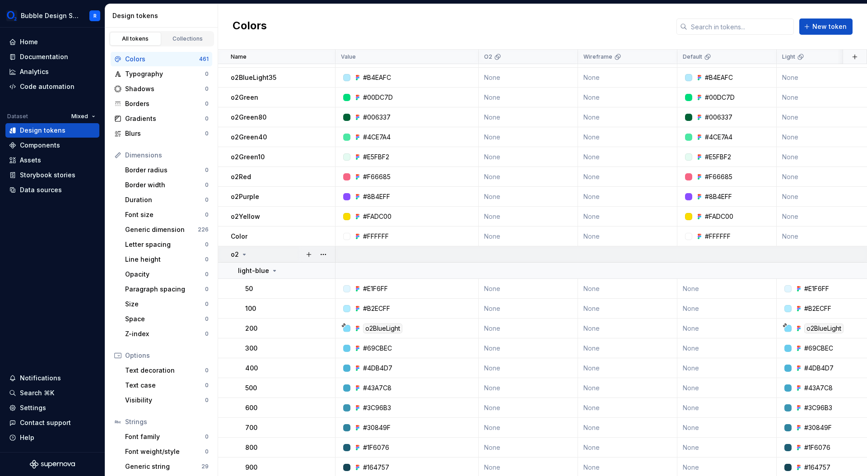
click at [270, 250] on div "o2" at bounding box center [283, 254] width 104 height 9
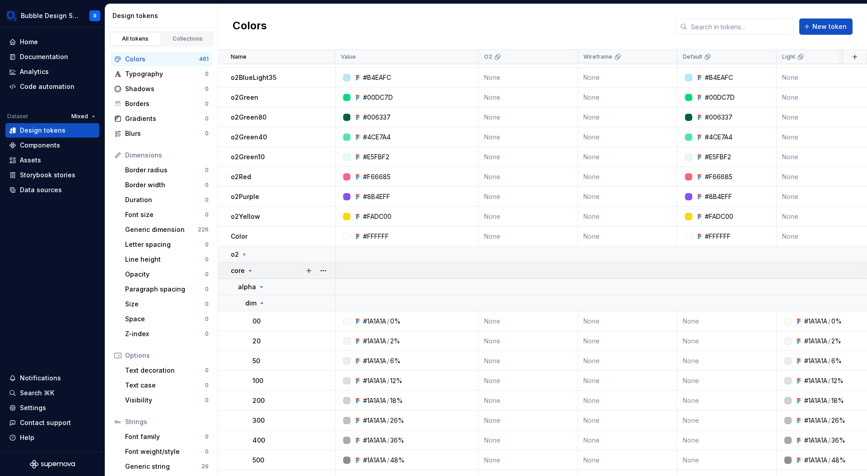
click at [267, 274] on div "core" at bounding box center [283, 270] width 104 height 9
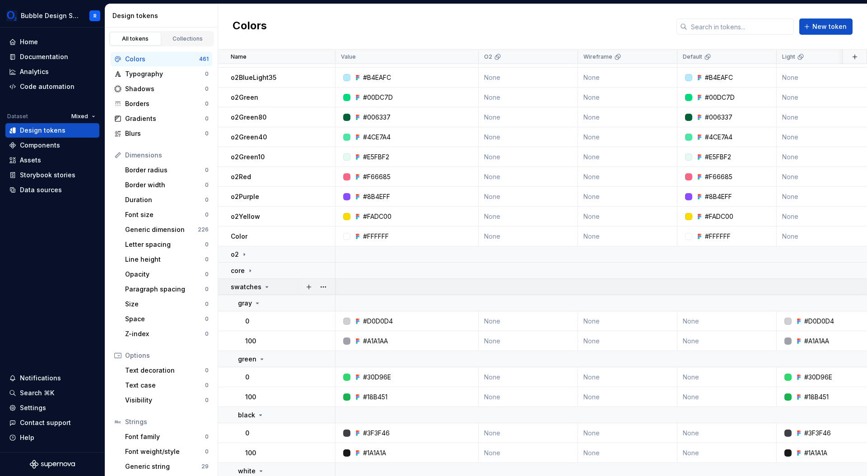
click at [267, 288] on icon at bounding box center [266, 286] width 7 height 7
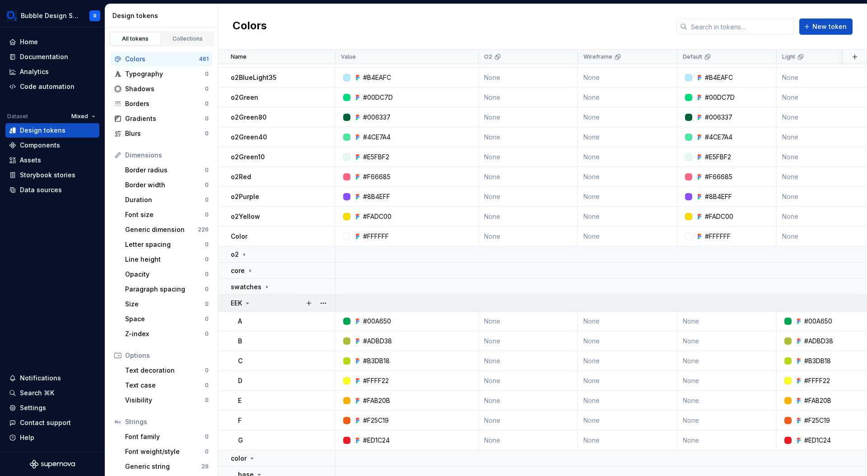
click at [265, 304] on div "EEK" at bounding box center [283, 303] width 104 height 9
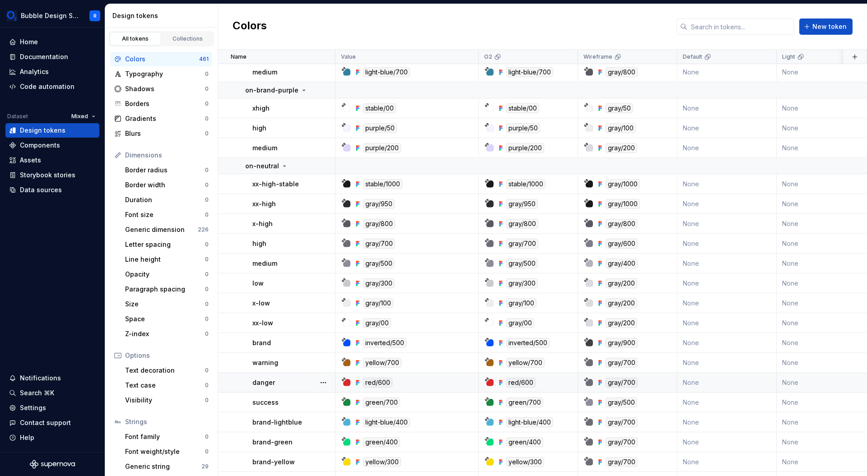
scroll to position [834, 0]
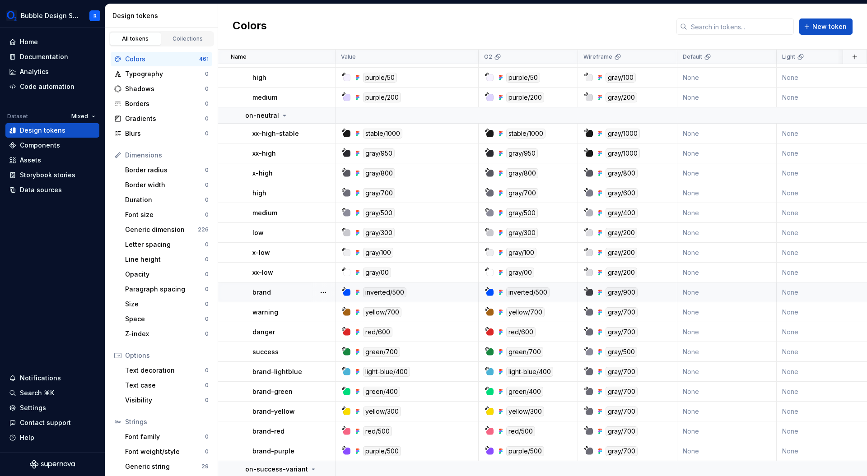
click at [491, 294] on div at bounding box center [489, 292] width 7 height 7
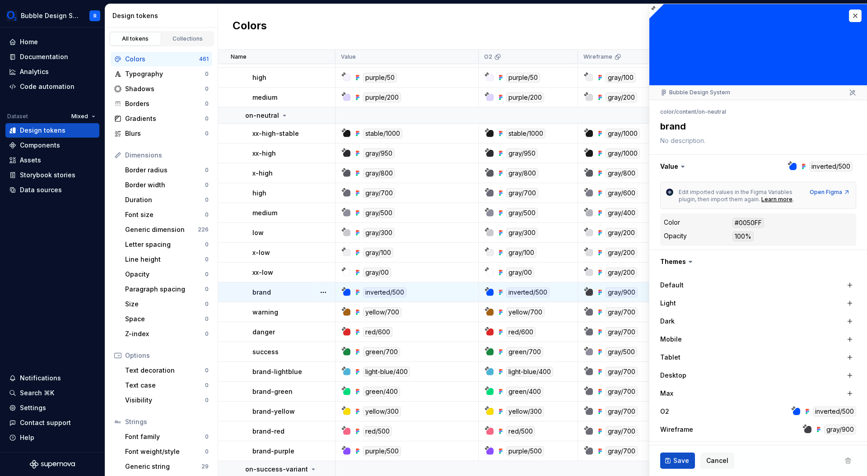
click at [789, 167] on div at bounding box center [792, 166] width 7 height 7
click at [789, 169] on div at bounding box center [792, 166] width 7 height 7
click at [825, 168] on button "button" at bounding box center [758, 166] width 218 height 23
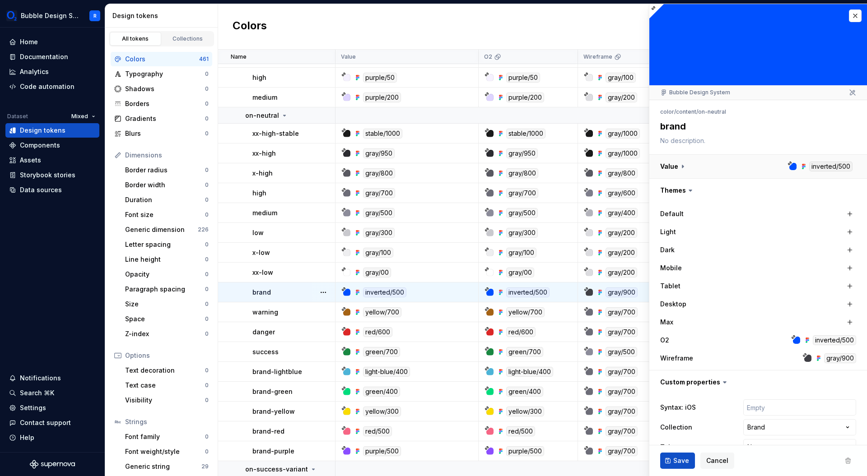
click at [825, 168] on button "button" at bounding box center [758, 166] width 218 height 23
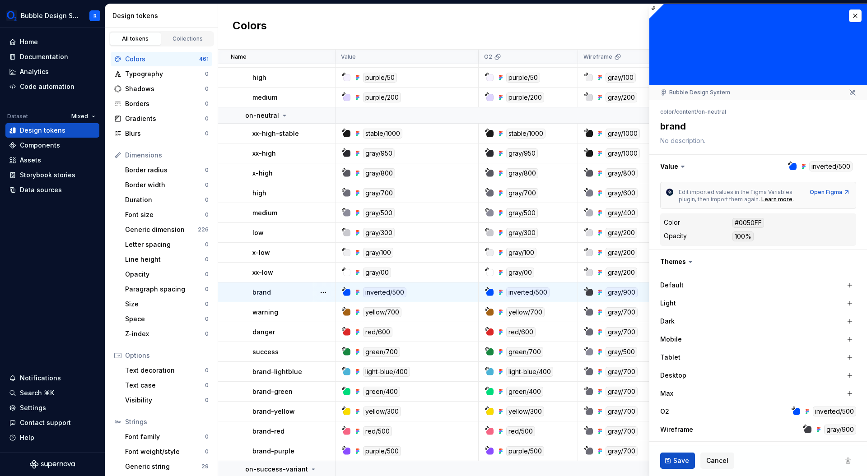
click at [789, 168] on div at bounding box center [792, 166] width 7 height 7
click at [793, 413] on div at bounding box center [796, 411] width 7 height 7
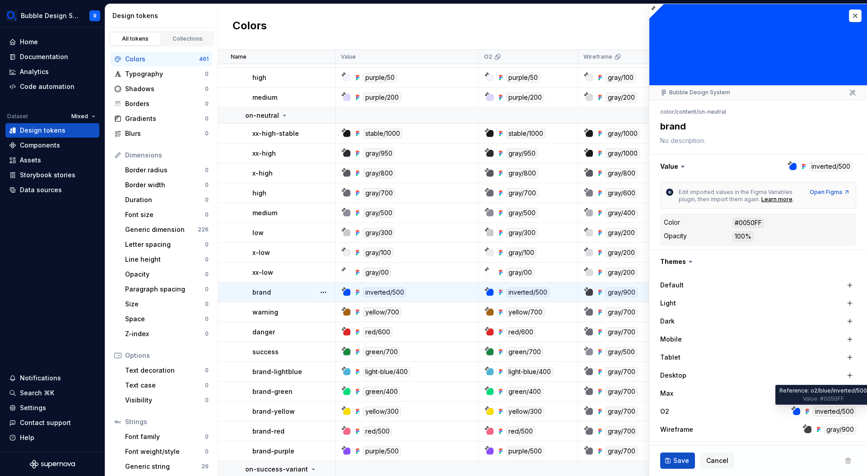
click at [813, 412] on div "inverted/500" at bounding box center [834, 412] width 43 height 10
click at [821, 412] on div "inverted/500" at bounding box center [834, 412] width 43 height 10
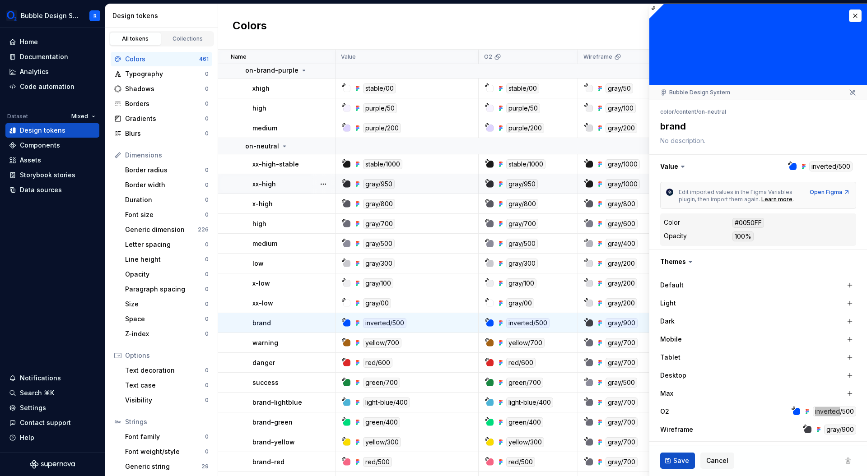
scroll to position [809, 0]
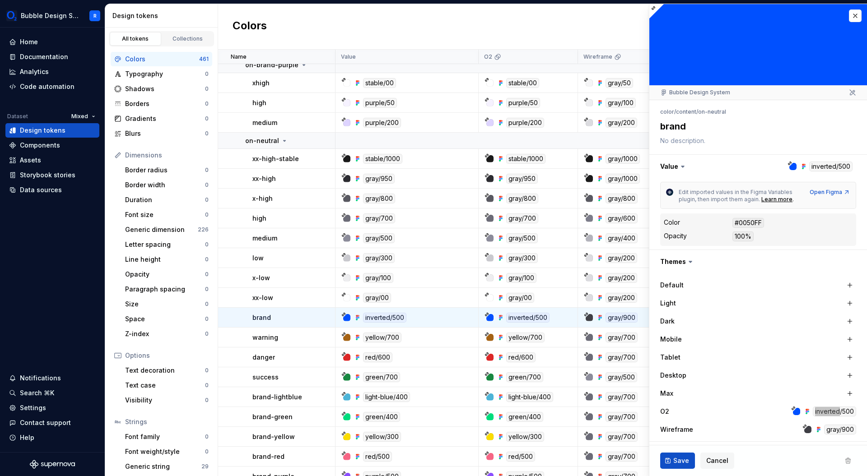
type textarea "*"
